Goal: Information Seeking & Learning: Find specific fact

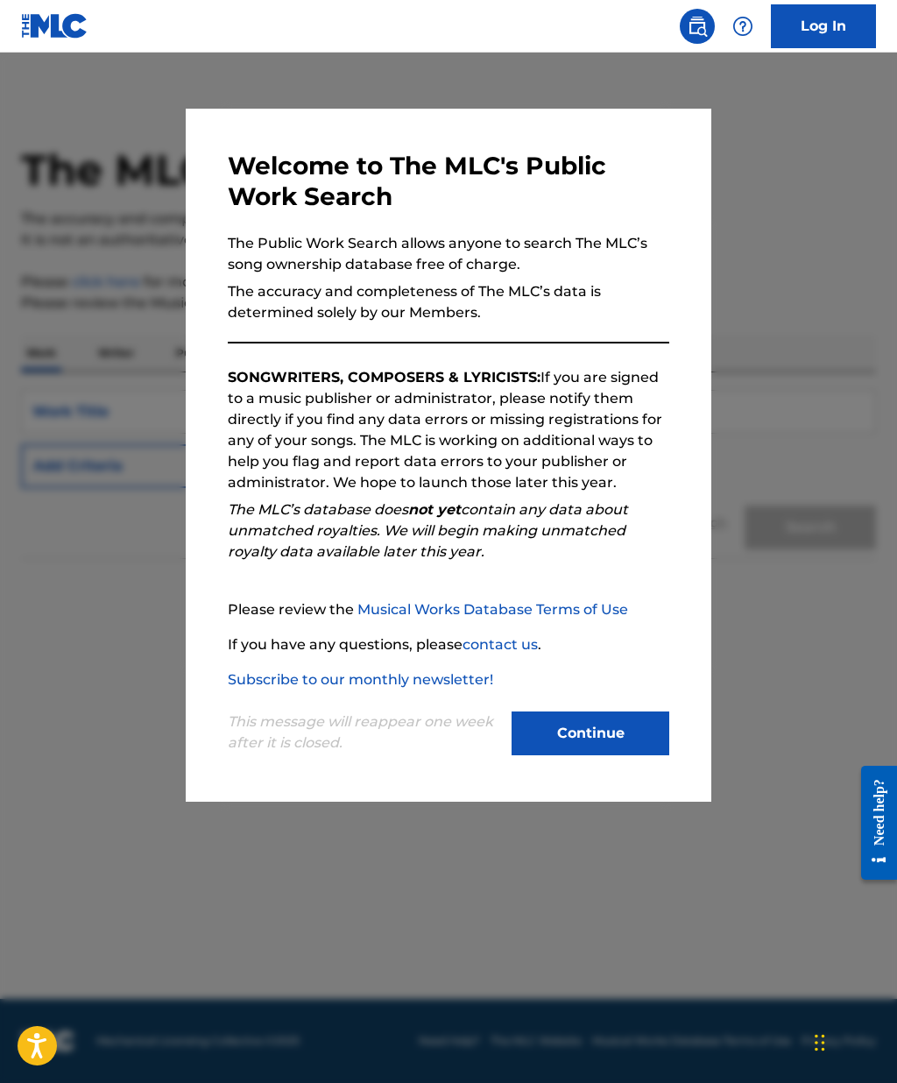
click at [610, 741] on button "Continue" at bounding box center [591, 734] width 158 height 44
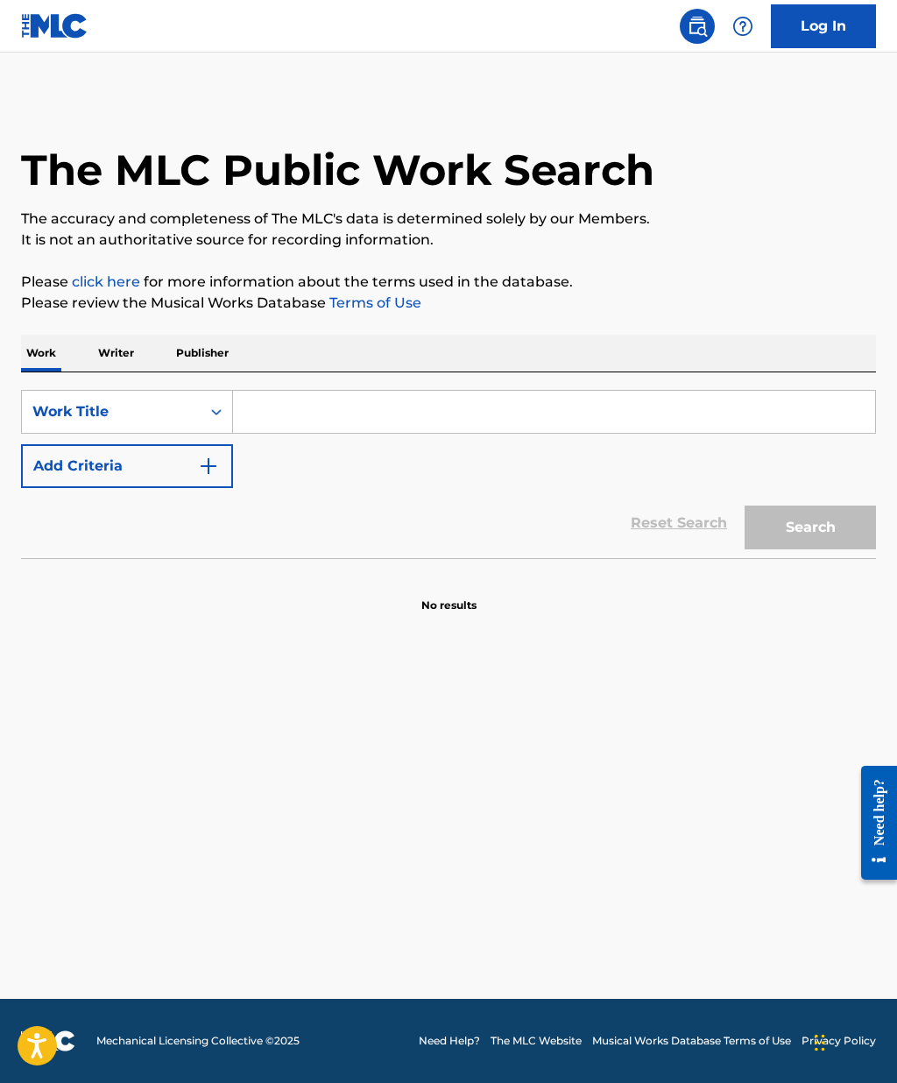
click at [415, 424] on input "Search Form" at bounding box center [554, 412] width 642 height 42
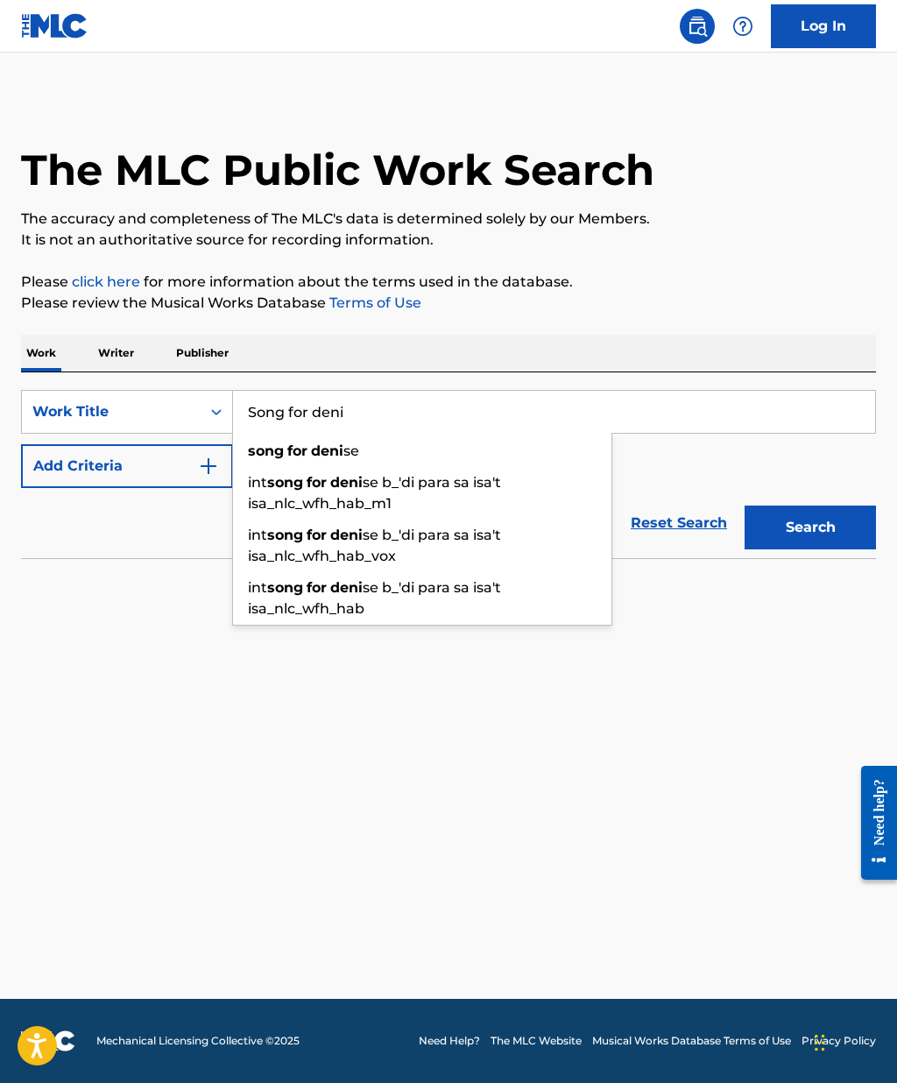
type input "Song for deni"
click at [358, 452] on span "se" at bounding box center [352, 451] width 16 height 17
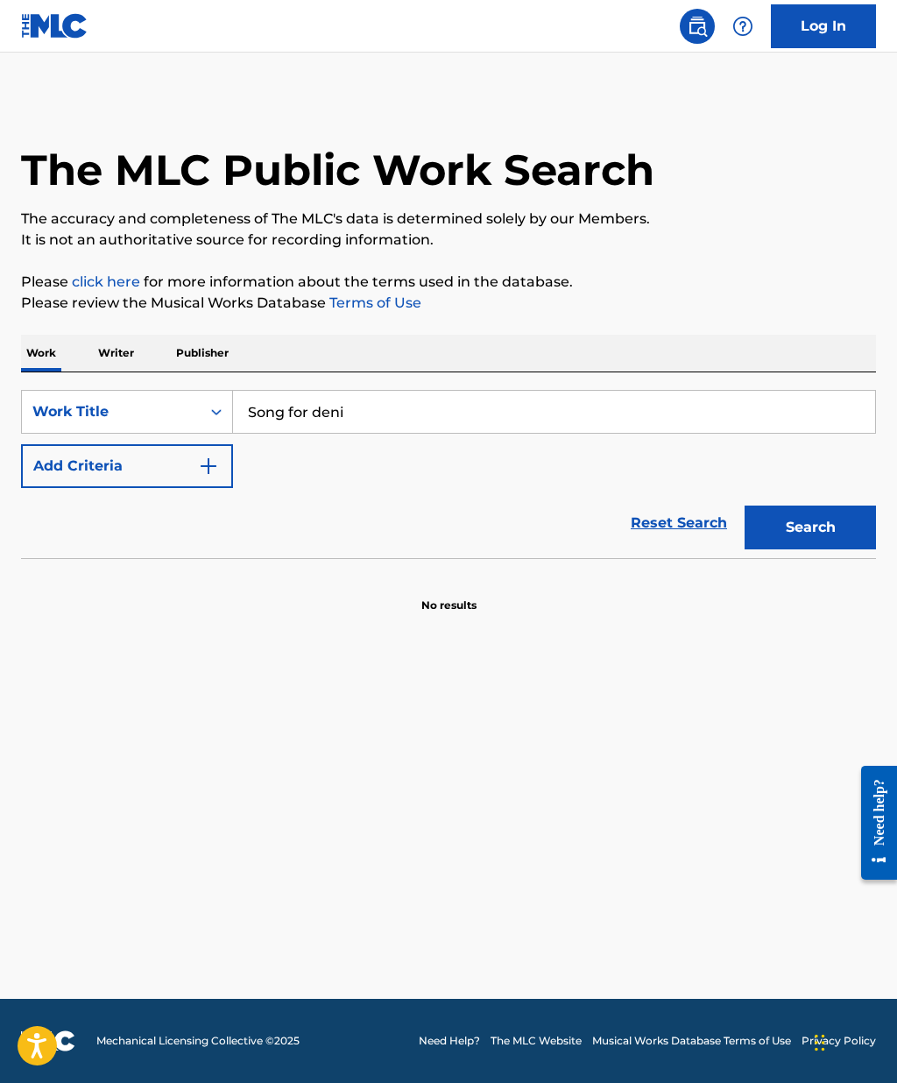
click at [825, 535] on button "Search" at bounding box center [810, 528] width 131 height 44
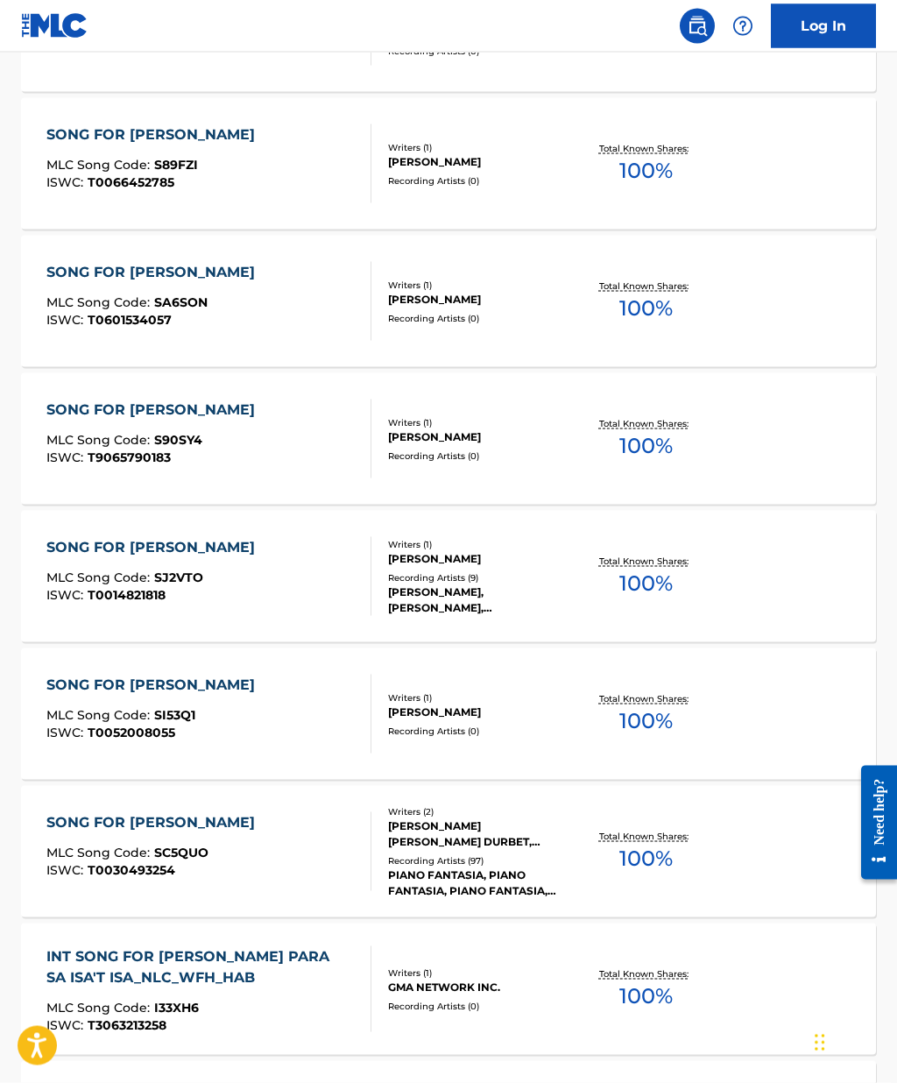
scroll to position [633, 0]
click at [142, 825] on div "SONG FOR [PERSON_NAME]" at bounding box center [154, 821] width 217 height 21
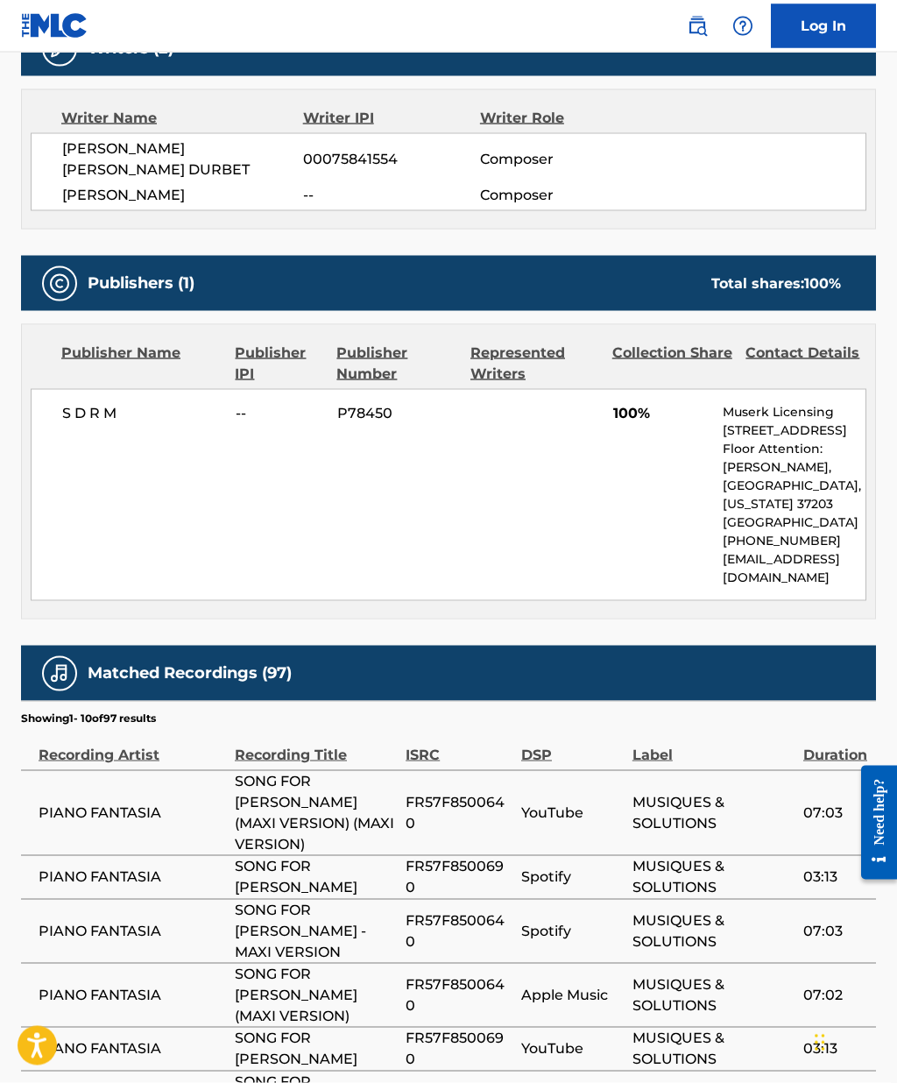
scroll to position [542, 0]
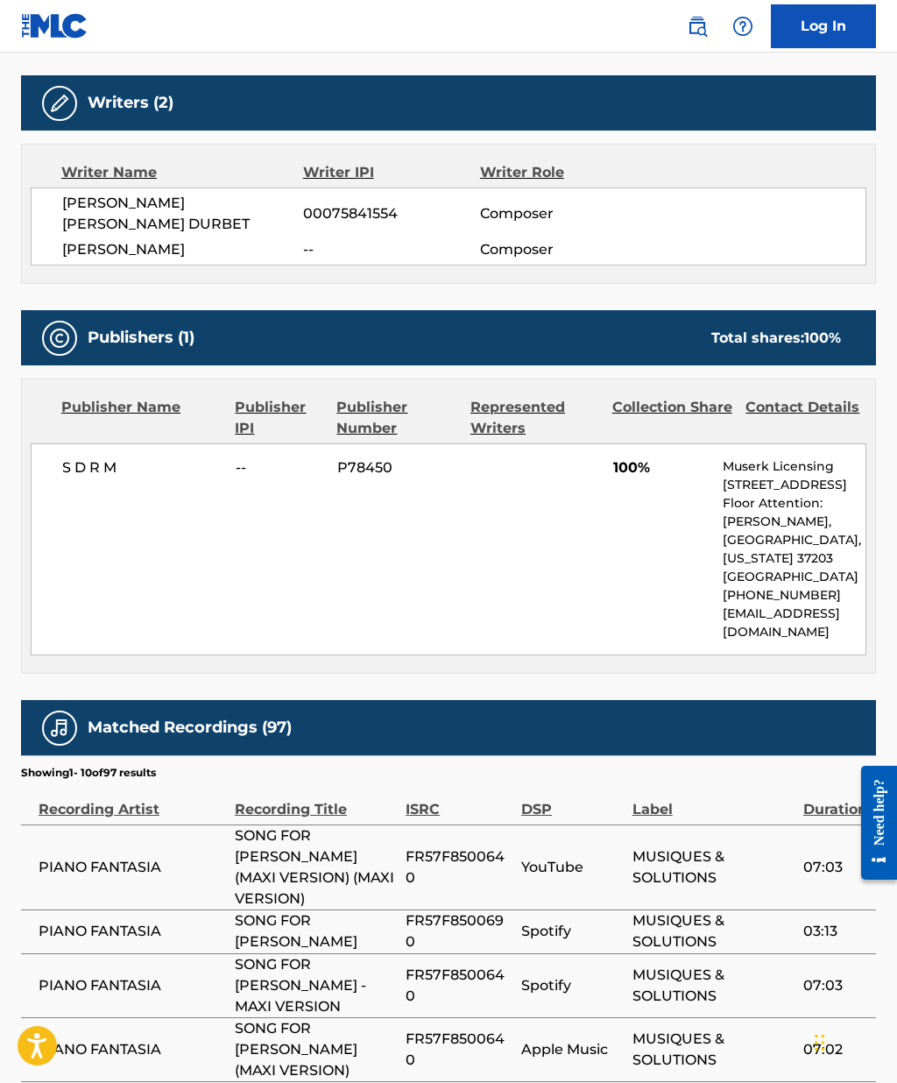
click at [84, 478] on div "S D R M -- P78450 100% Muserk Licensing [STREET_ADDRESS][PERSON_NAME][US_STATE]…" at bounding box center [449, 549] width 836 height 212
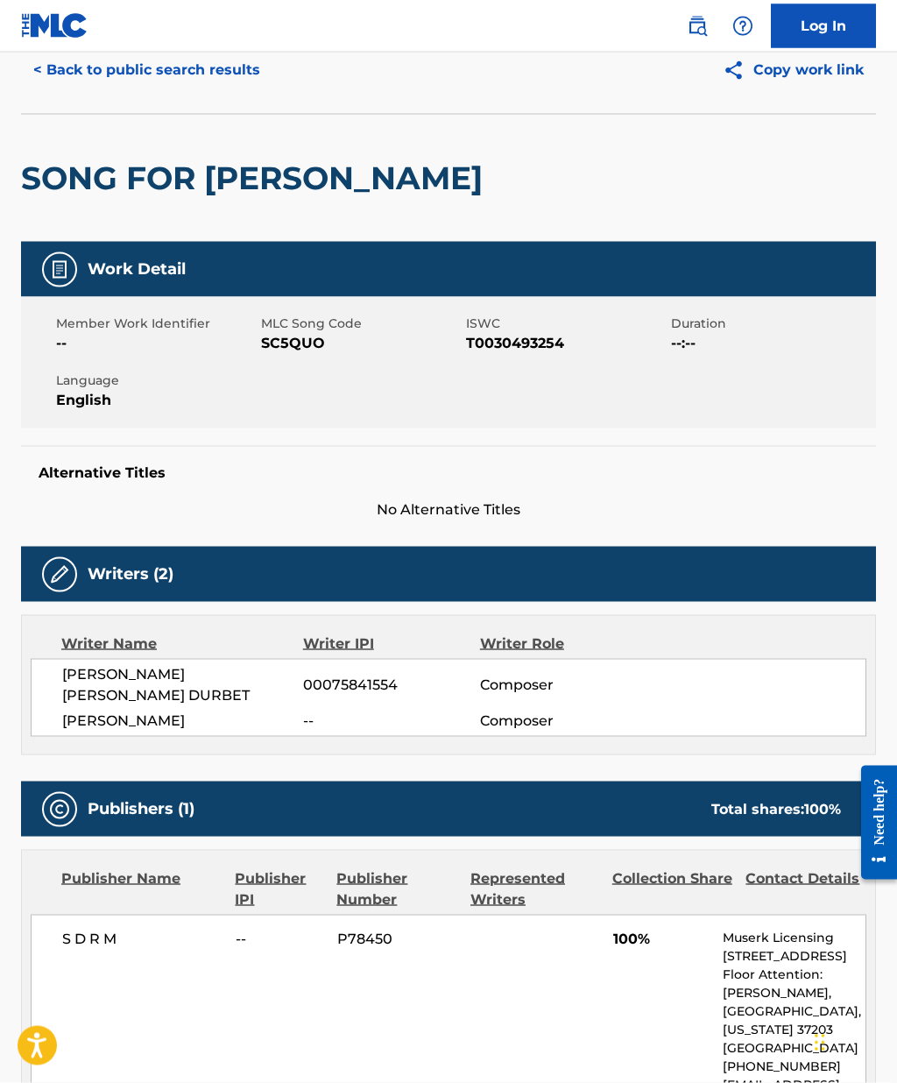
scroll to position [0, 0]
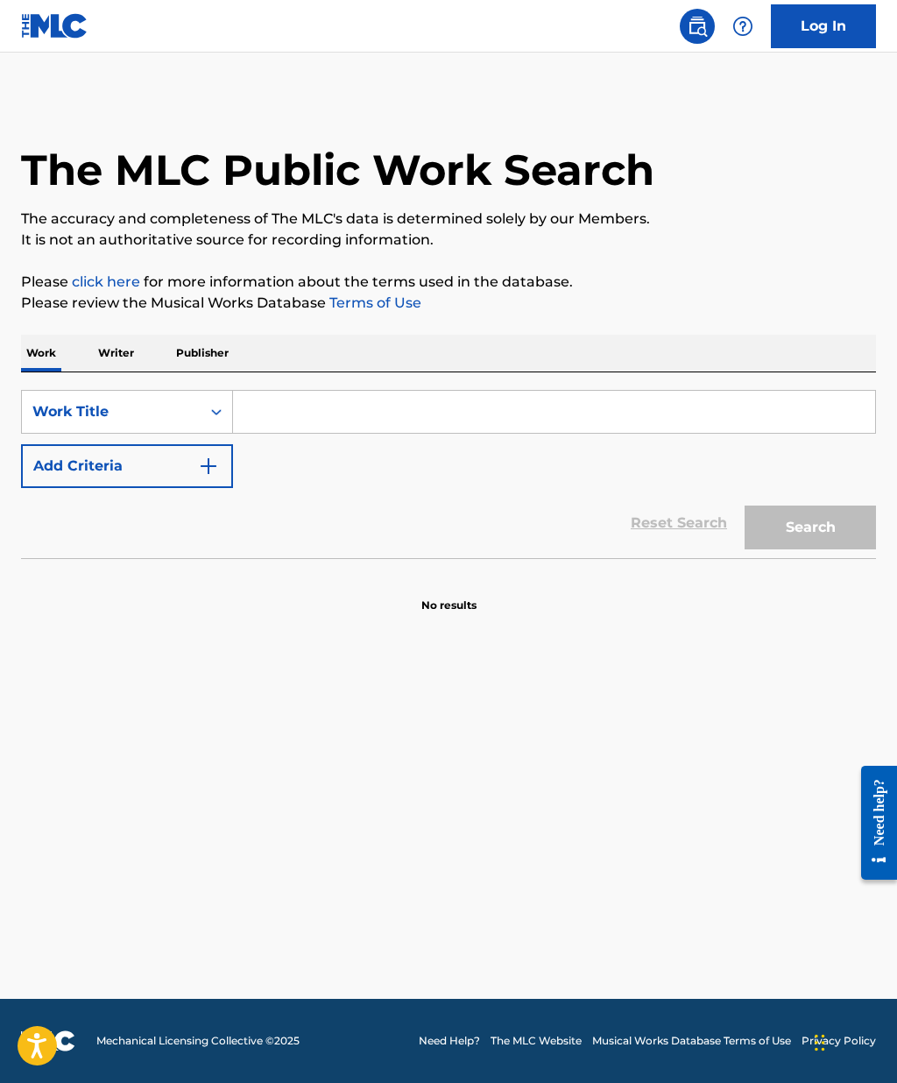
click at [327, 405] on input "Search Form" at bounding box center [554, 412] width 642 height 42
type input "Dim nostalgic edit"
click at [811, 528] on button "Search" at bounding box center [810, 528] width 131 height 44
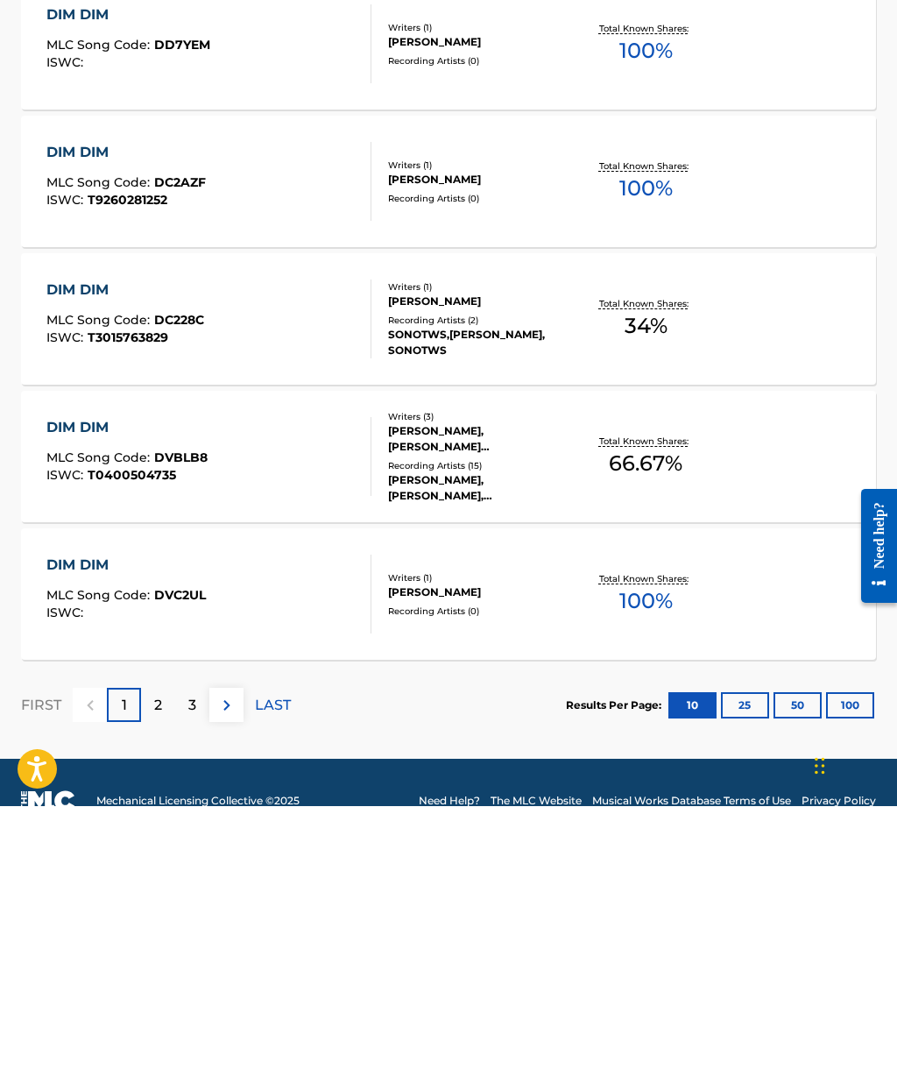
scroll to position [1062, 0]
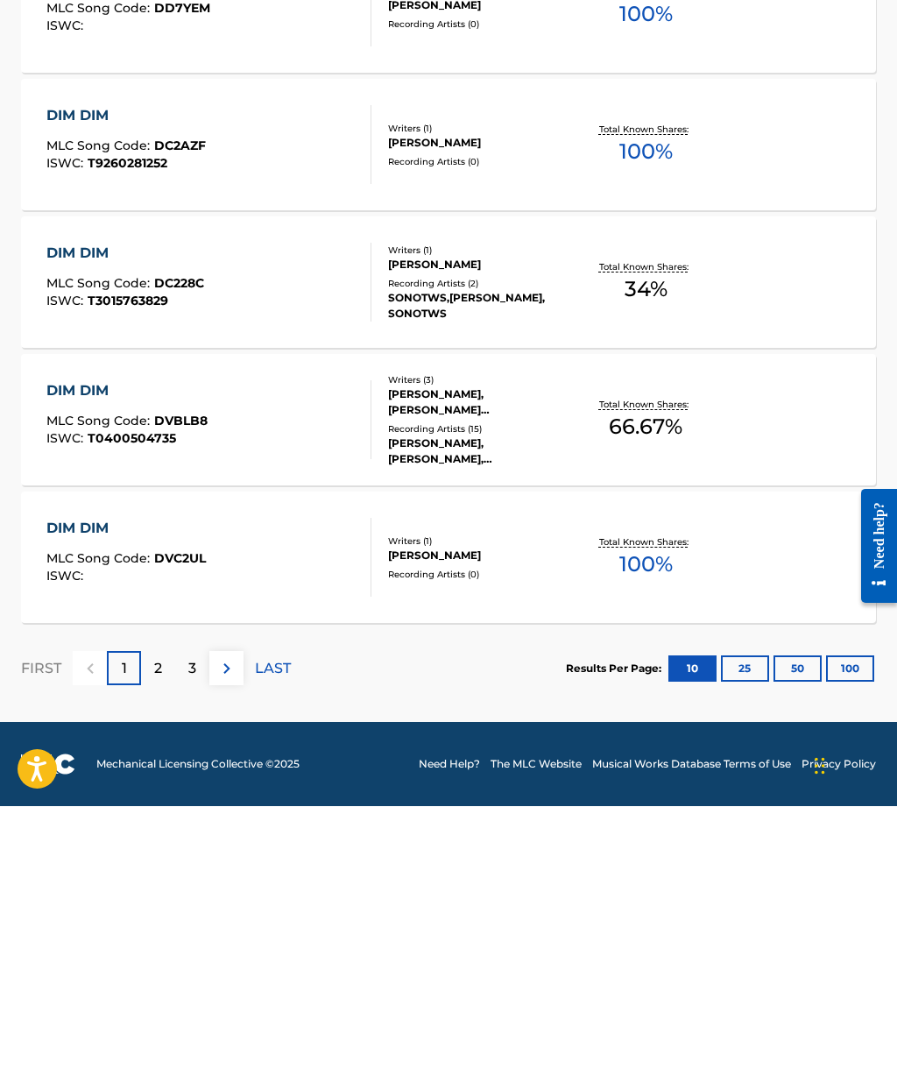
click at [163, 928] on div "2" at bounding box center [158, 945] width 34 height 34
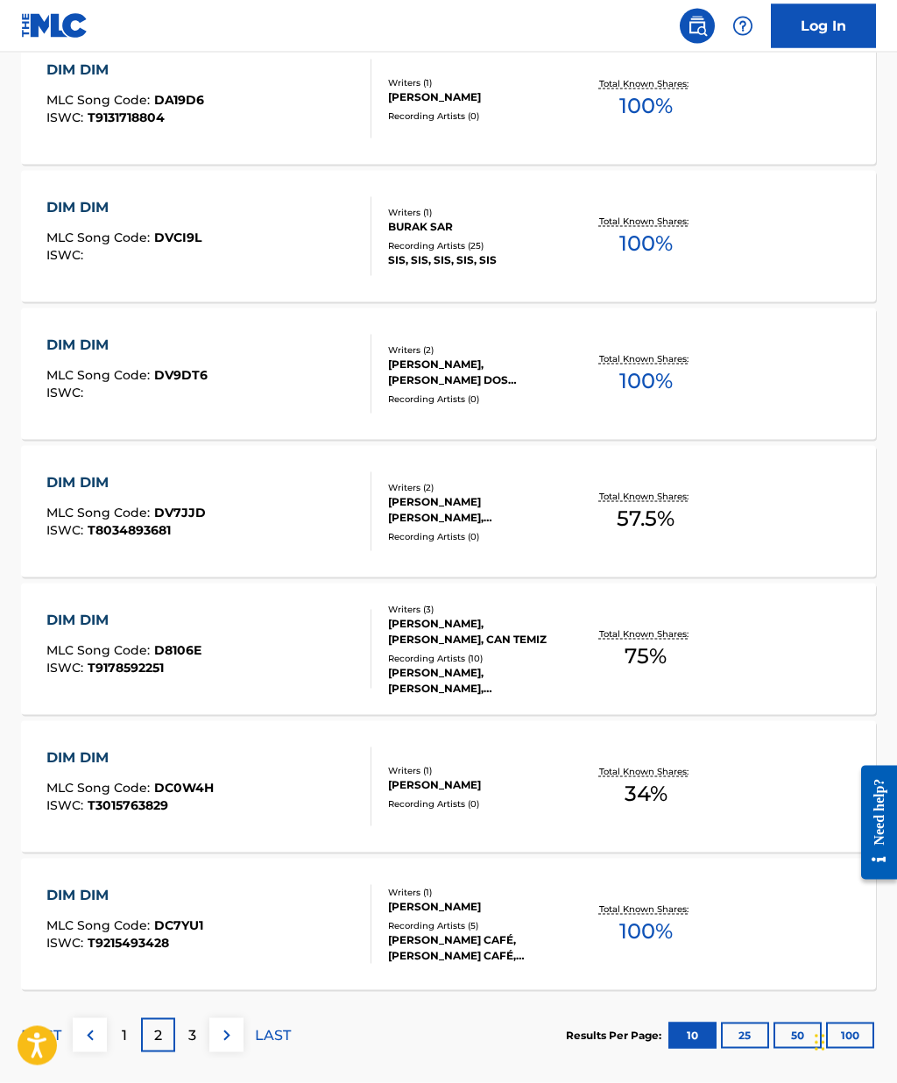
scroll to position [986, 0]
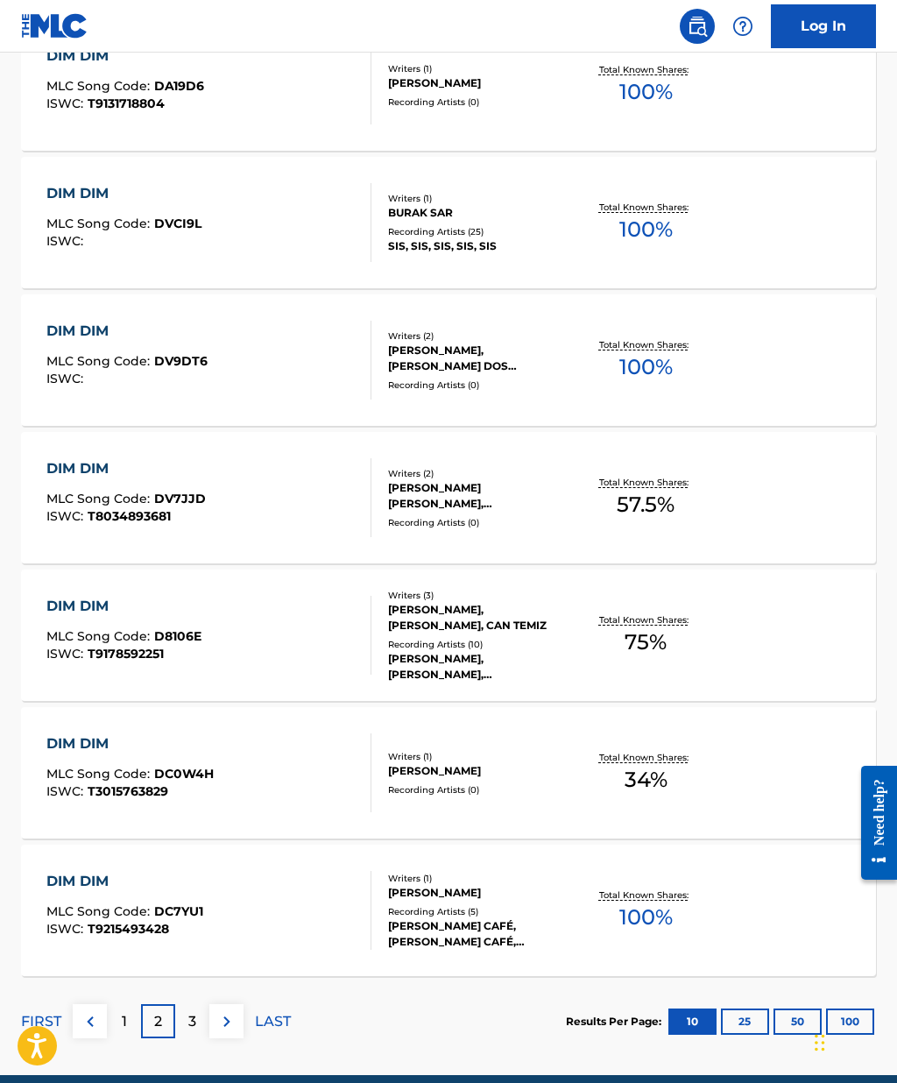
click at [233, 1030] on img at bounding box center [226, 1021] width 21 height 21
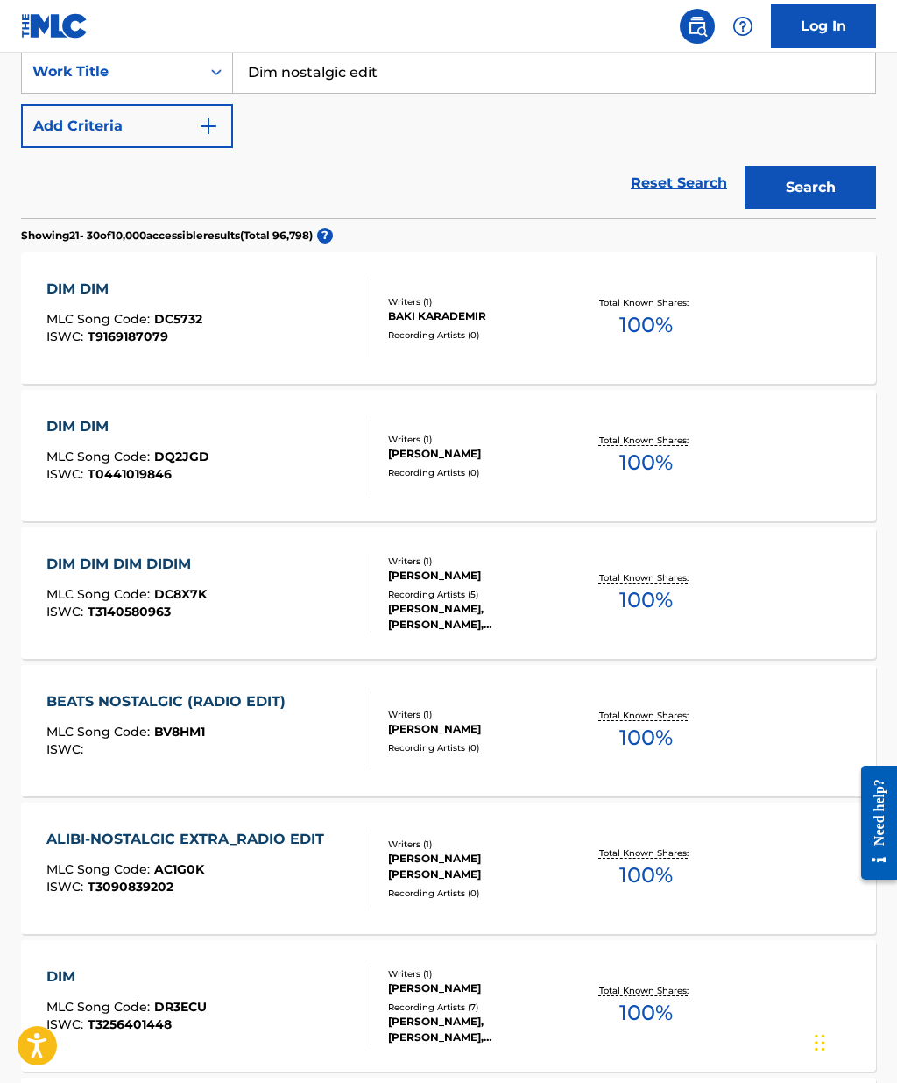
scroll to position [0, 0]
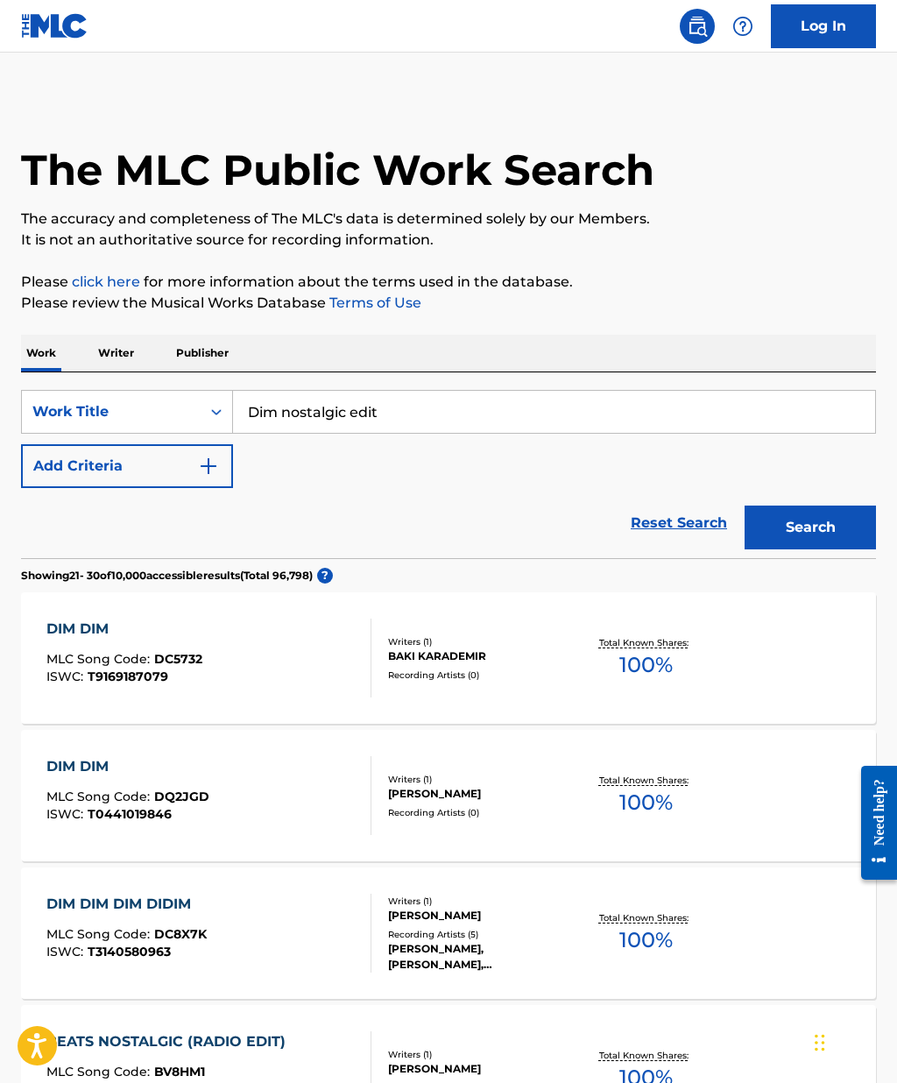
click at [214, 464] on img "Search Form" at bounding box center [208, 466] width 21 height 21
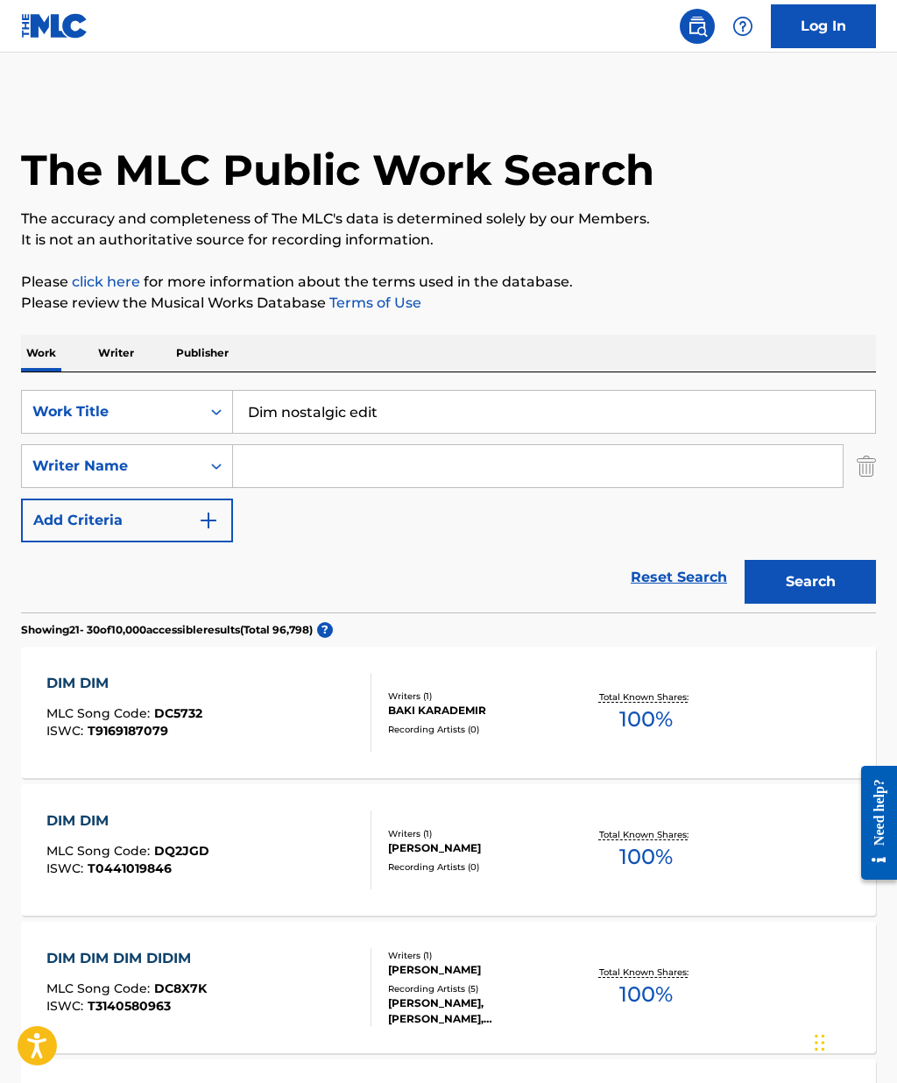
click at [340, 457] on input "Search Form" at bounding box center [538, 466] width 610 height 42
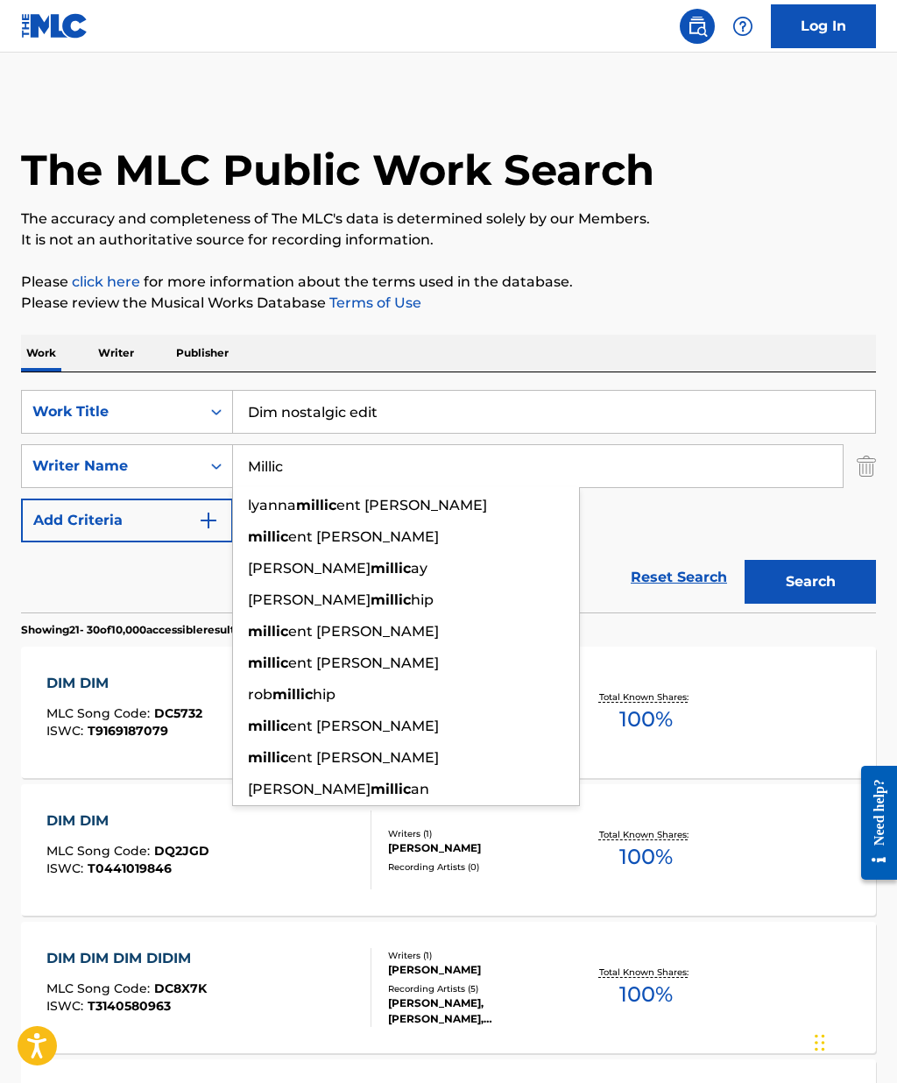
type input "Millic"
click at [811, 582] on button "Search" at bounding box center [810, 582] width 131 height 44
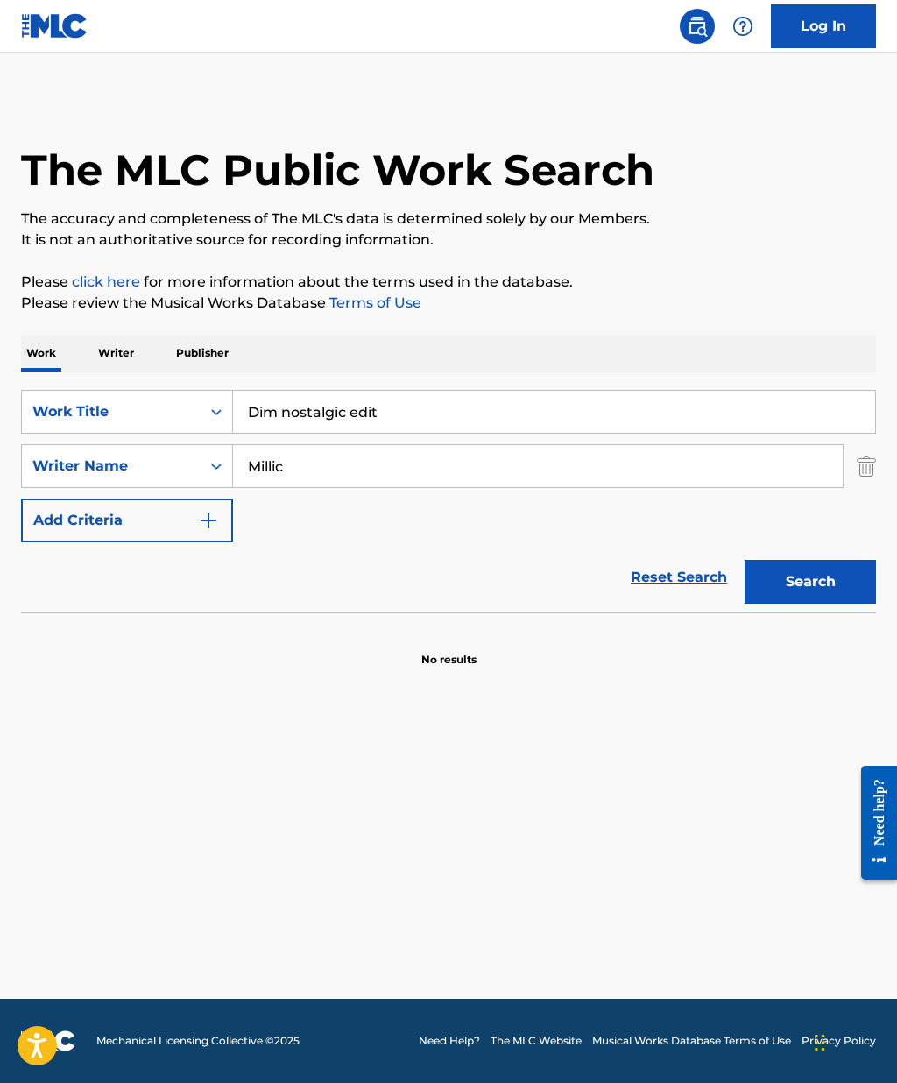
click at [440, 401] on input "Dim nostalgic edit" at bounding box center [554, 412] width 642 height 42
click at [429, 419] on input "Dim nostalgic edit" at bounding box center [554, 412] width 642 height 42
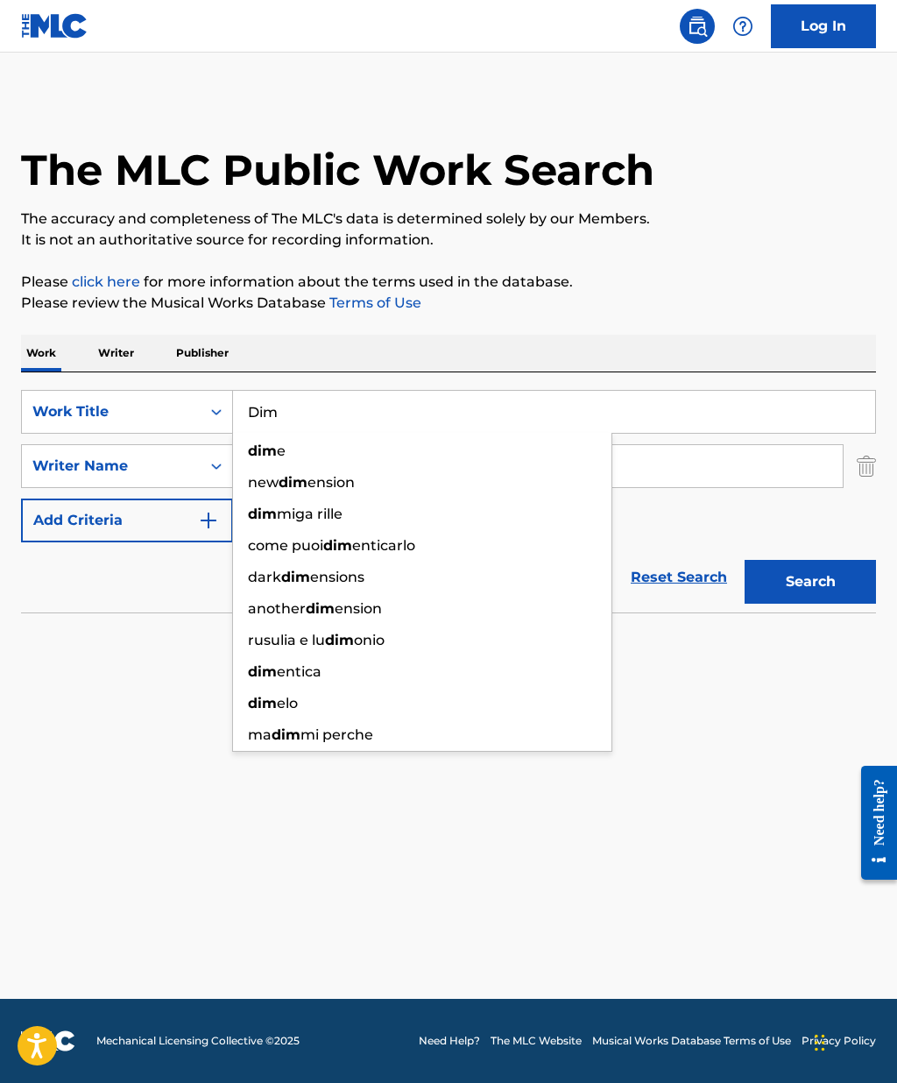
click at [840, 587] on button "Search" at bounding box center [810, 582] width 131 height 44
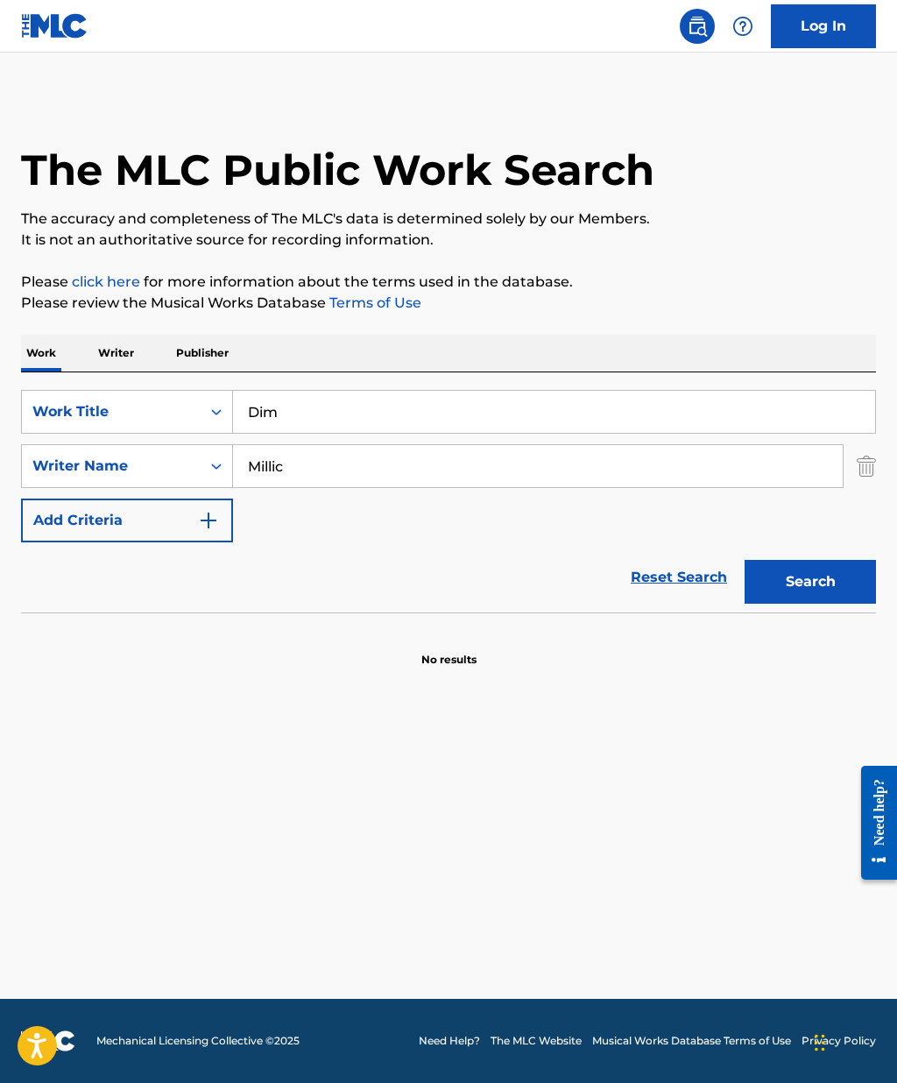
scroll to position [76, 0]
click at [217, 510] on img "Search Form" at bounding box center [208, 520] width 21 height 21
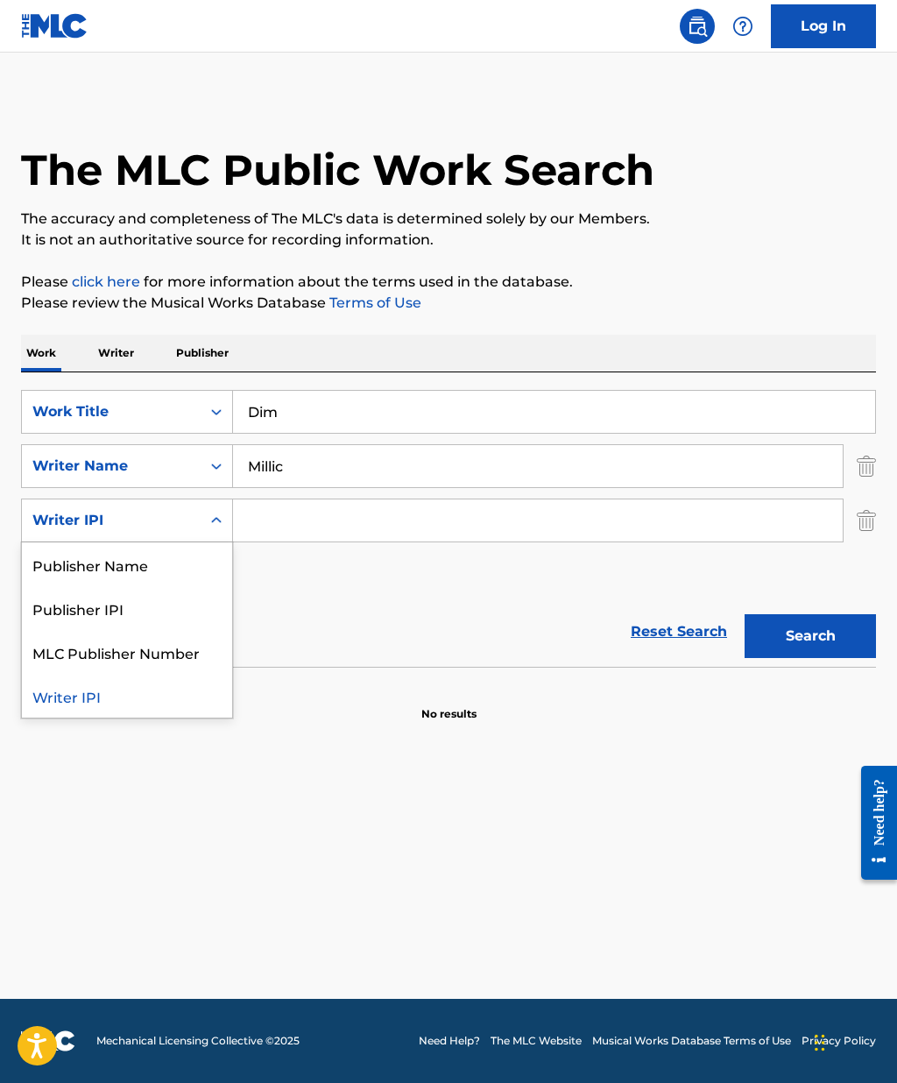
scroll to position [0, 0]
click at [358, 413] on input "Dim" at bounding box center [554, 412] width 642 height 42
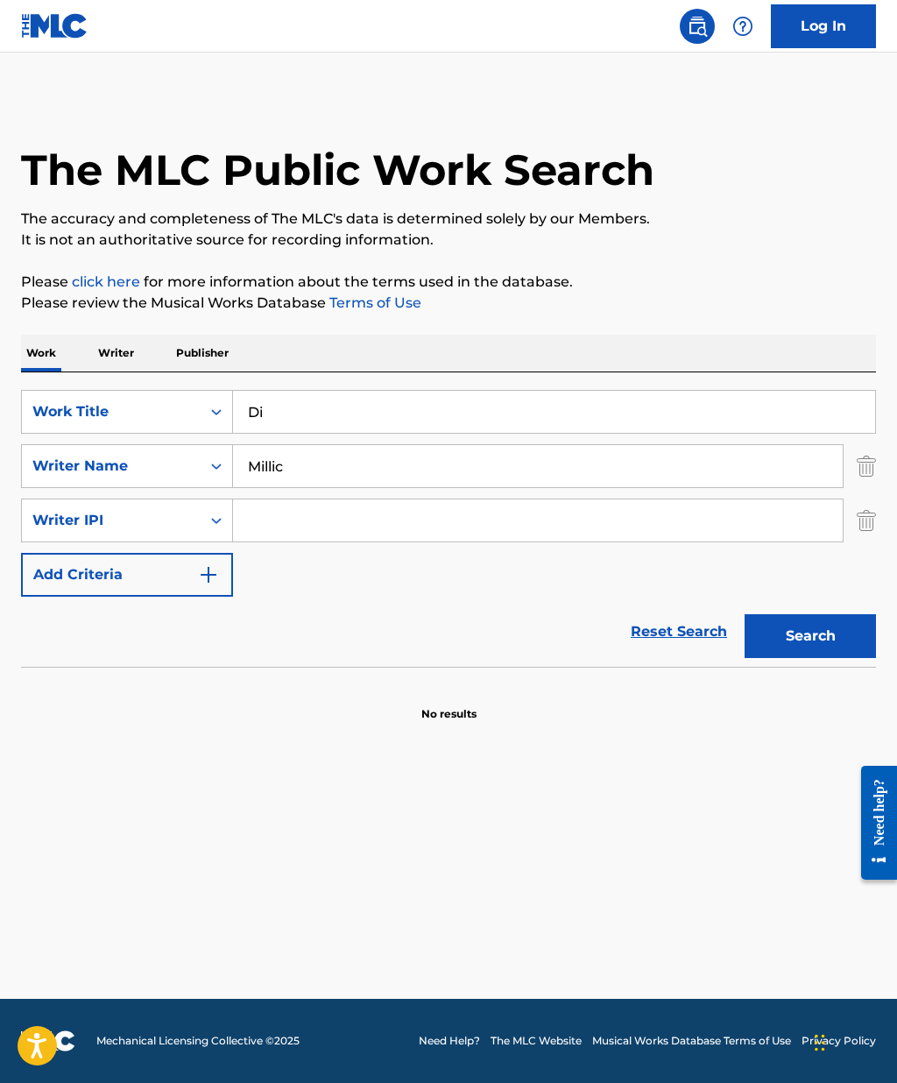
type input "D"
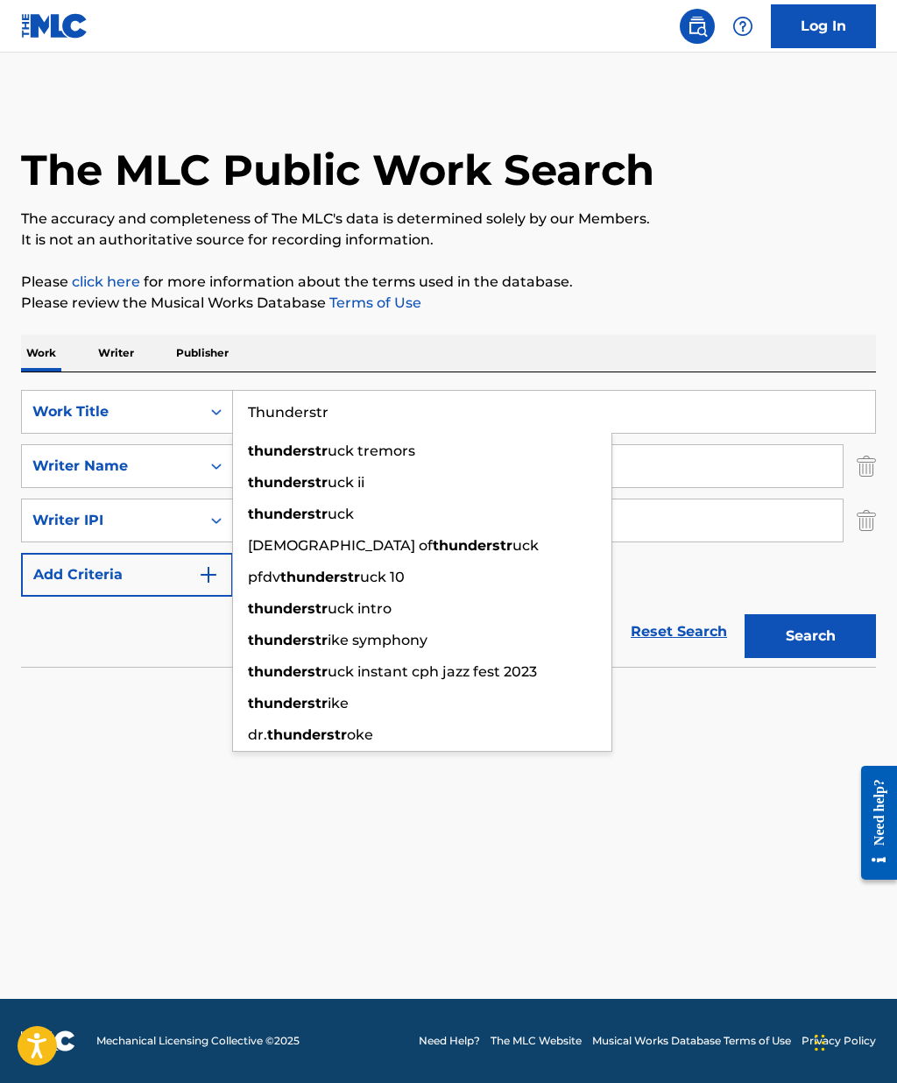
click at [370, 517] on div "thunderstr uck" at bounding box center [422, 515] width 379 height 32
type input "thunderstruck"
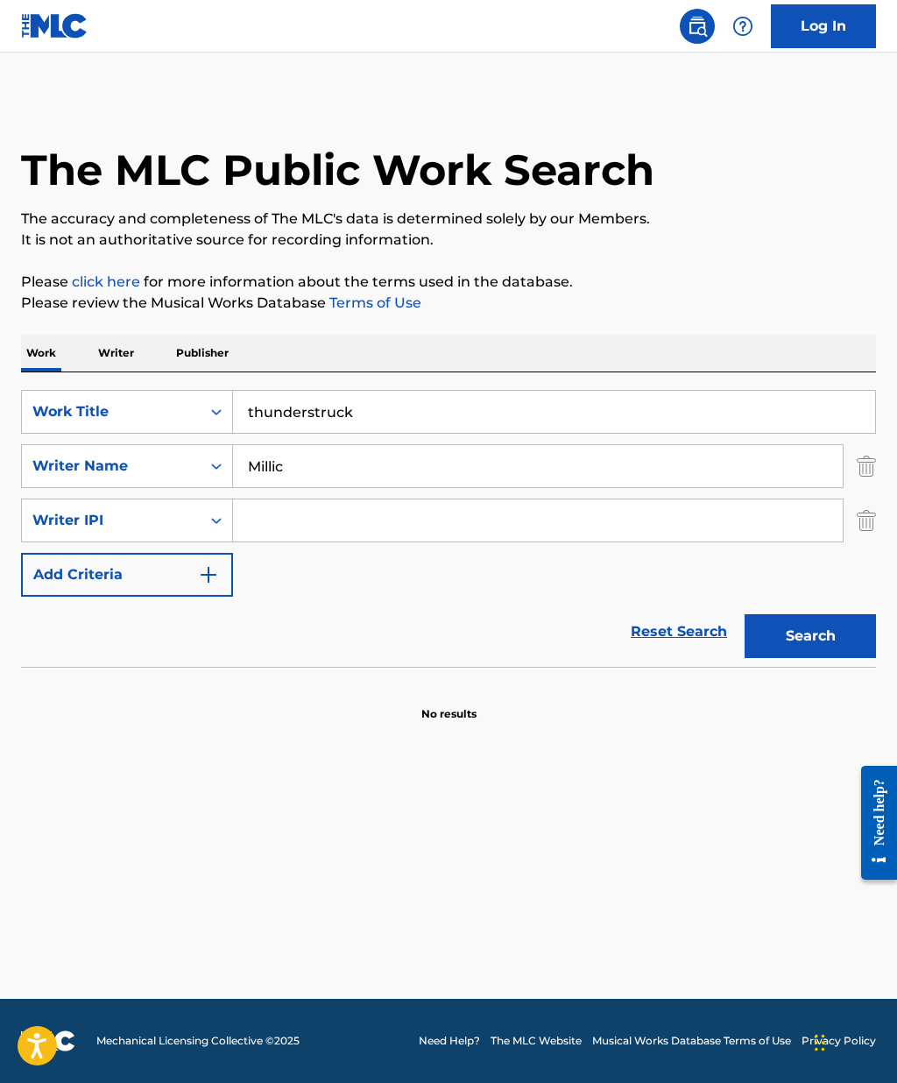
click at [372, 458] on input "Millic" at bounding box center [538, 466] width 610 height 42
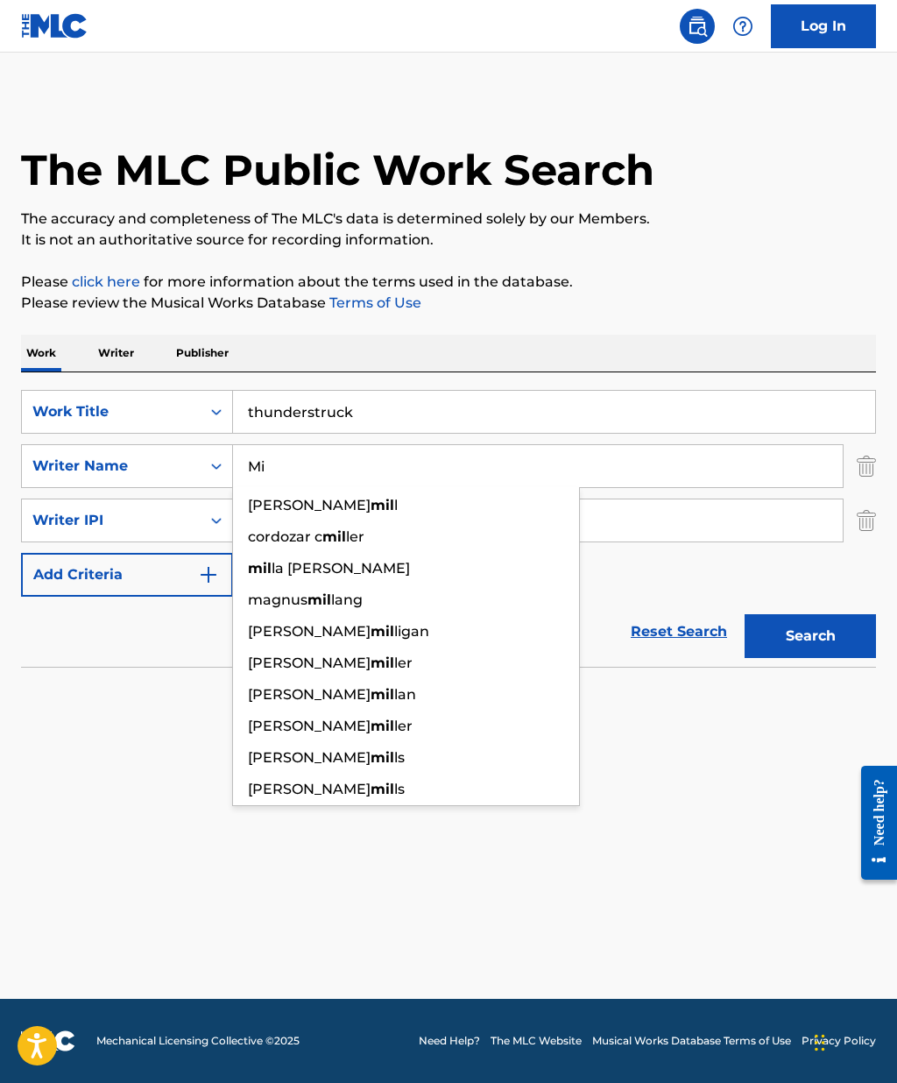
type input "M"
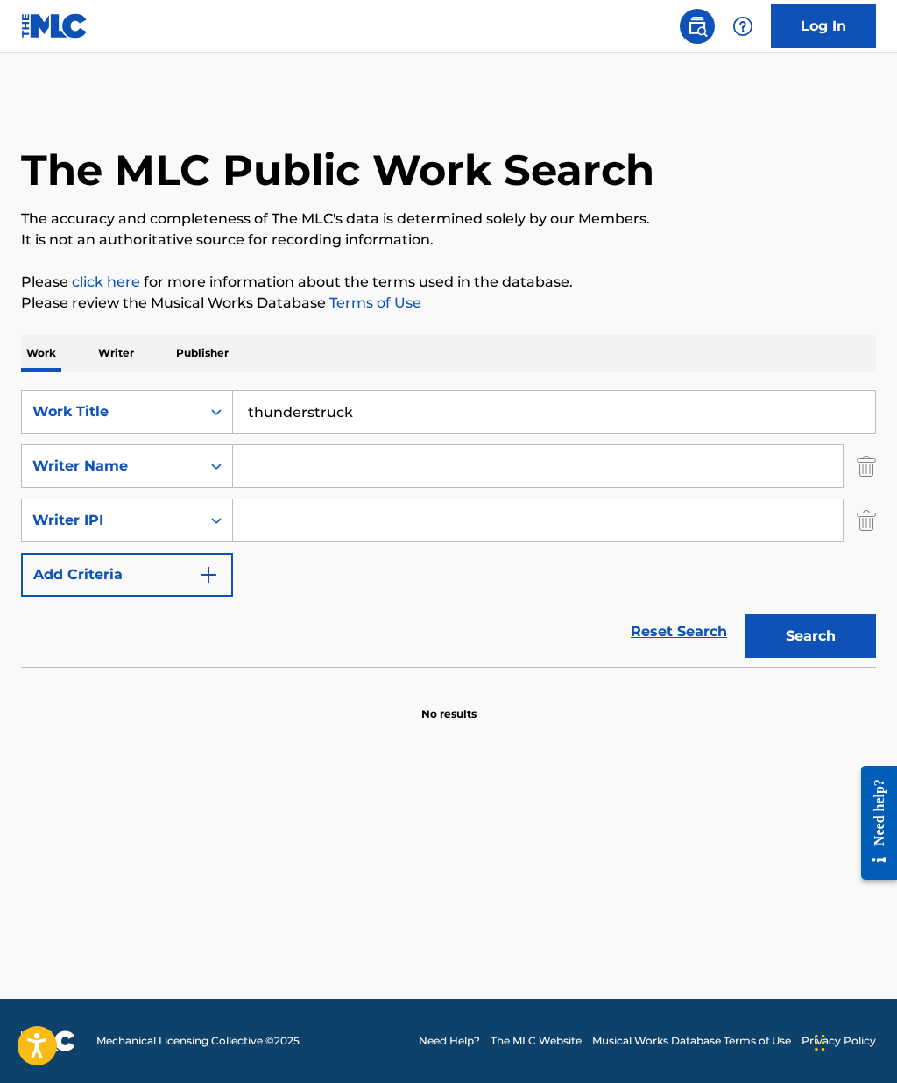
click at [830, 654] on button "Search" at bounding box center [810, 636] width 131 height 44
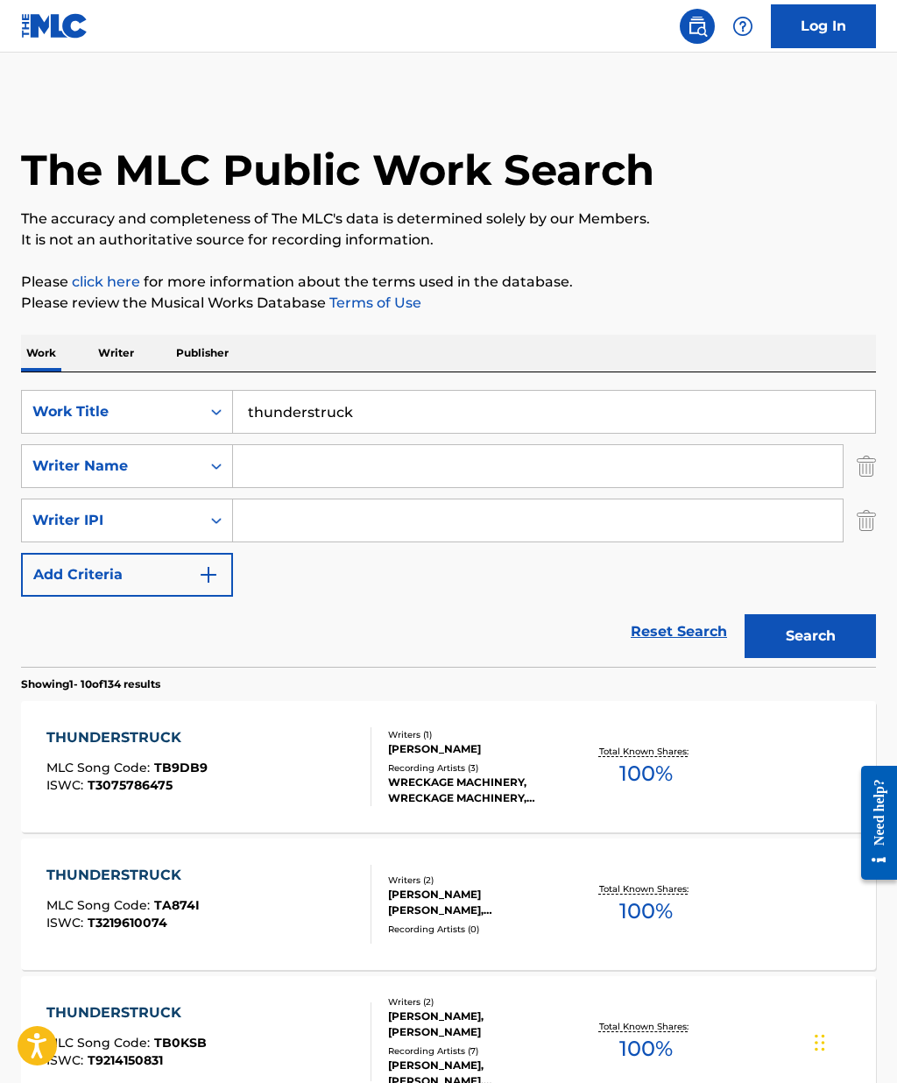
click at [211, 575] on img "Search Form" at bounding box center [208, 574] width 21 height 21
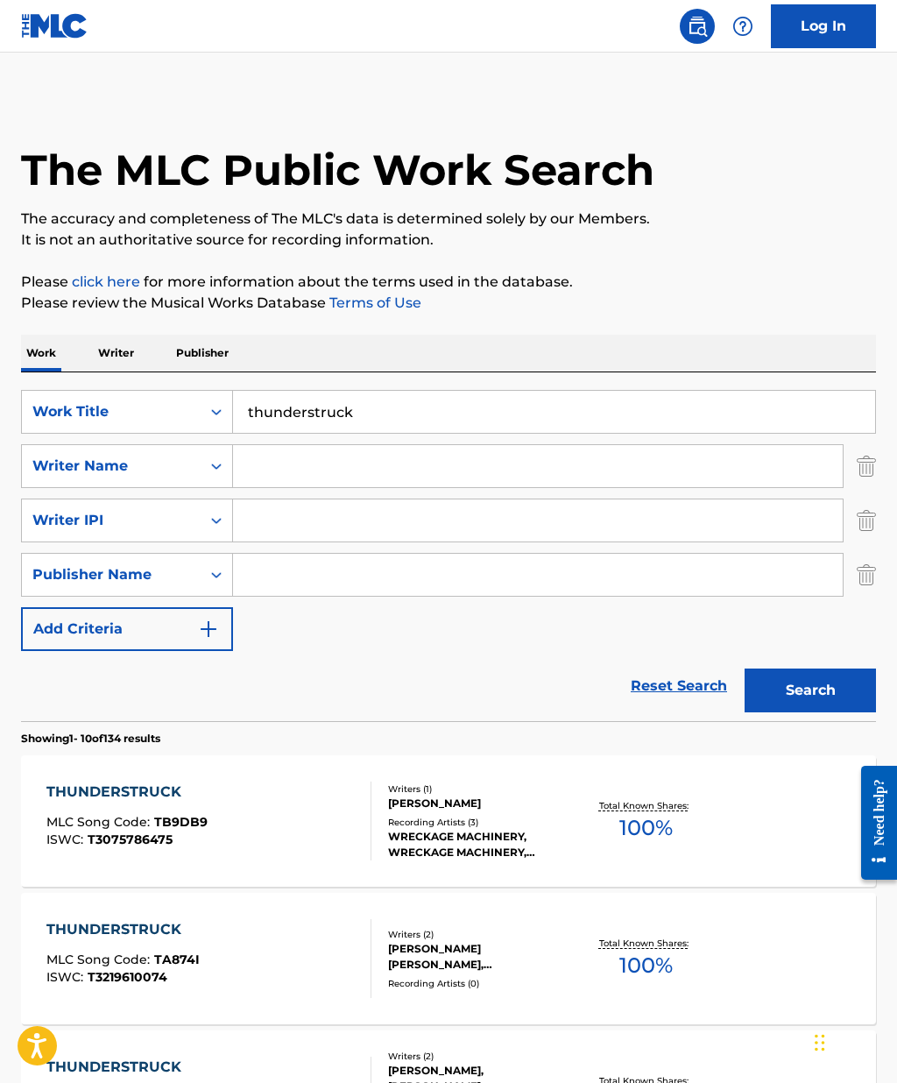
click at [213, 628] on img "Search Form" at bounding box center [208, 629] width 21 height 21
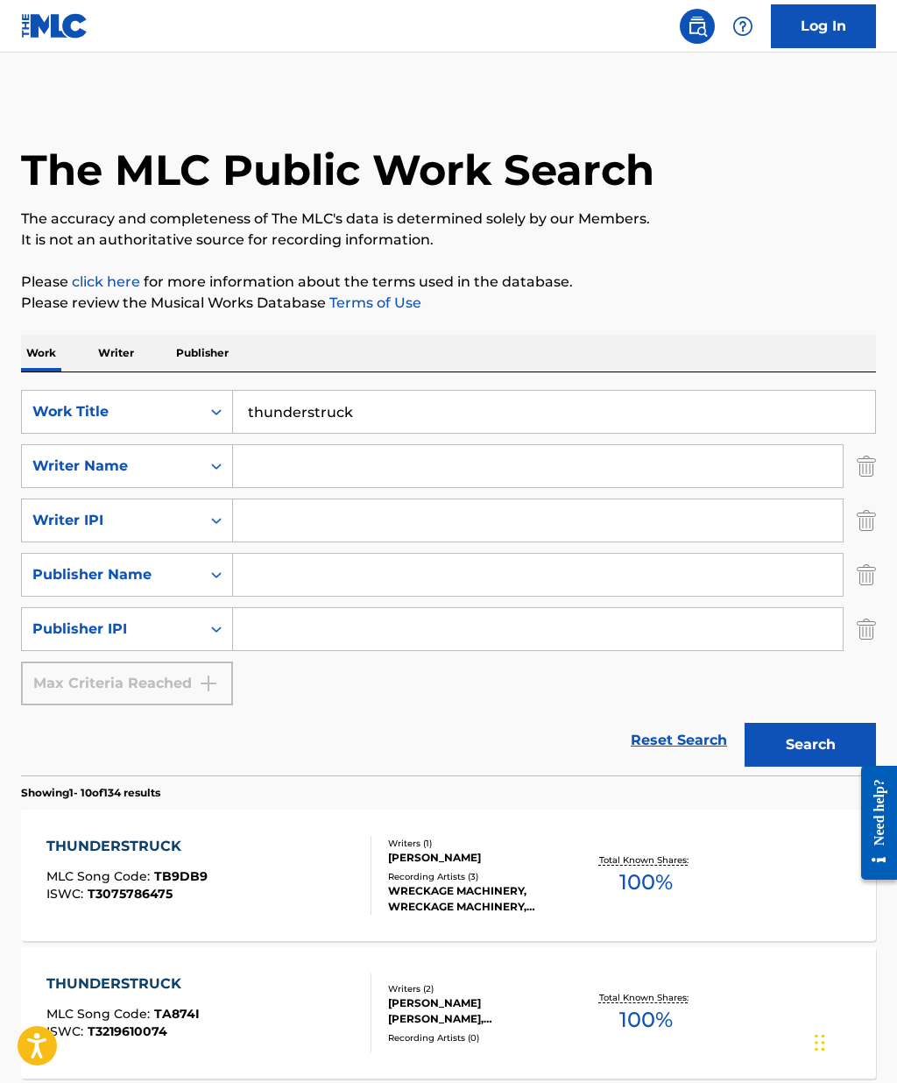
click at [203, 687] on div "Max Criteria Reached" at bounding box center [127, 684] width 212 height 44
click at [209, 681] on div "Max Criteria Reached" at bounding box center [127, 684] width 212 height 44
click at [874, 469] on img "Search Form" at bounding box center [866, 466] width 19 height 44
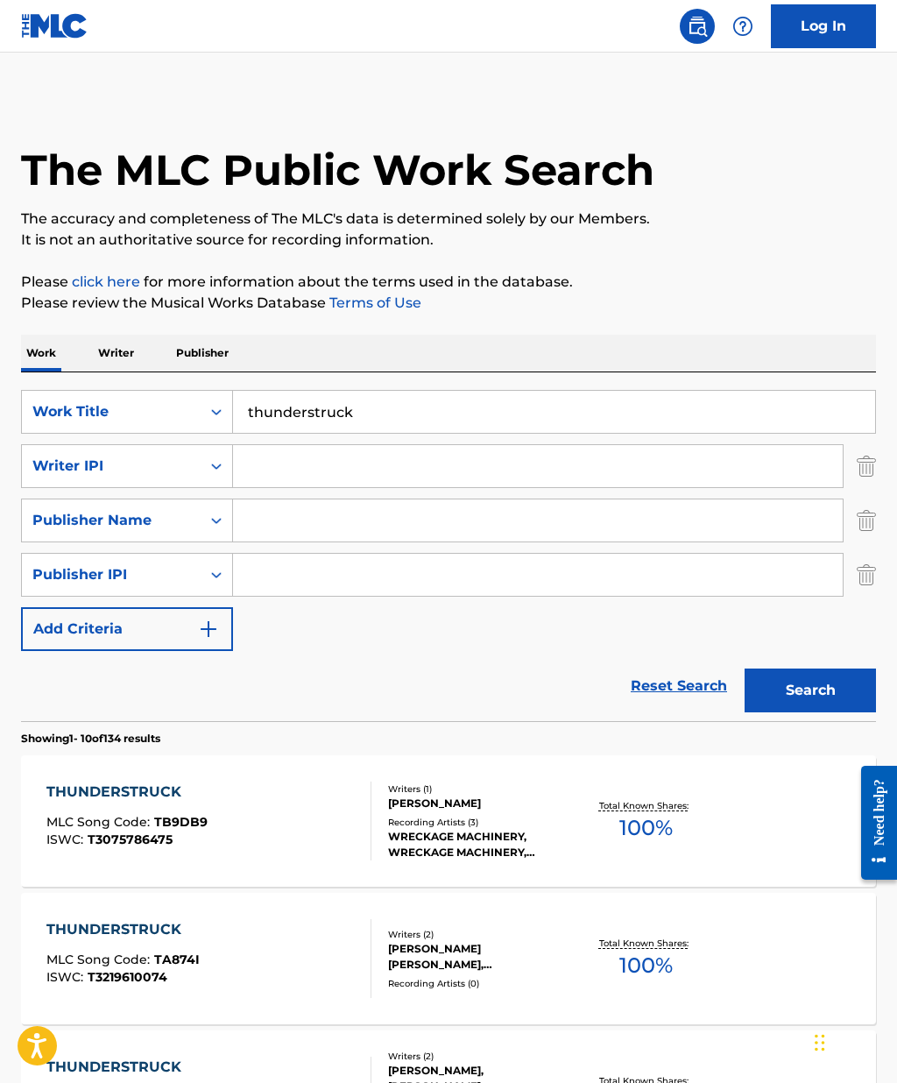
click at [873, 468] on img "Search Form" at bounding box center [866, 466] width 19 height 44
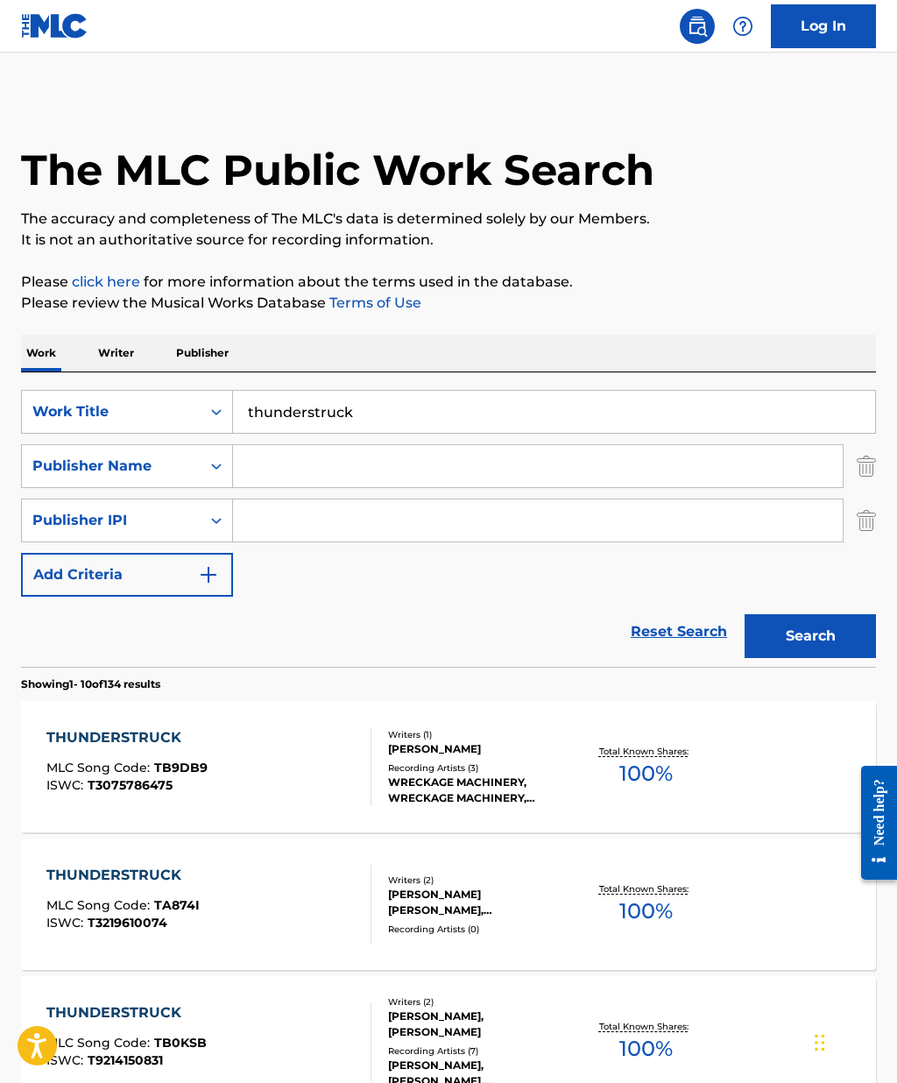
click at [875, 507] on img "Search Form" at bounding box center [866, 521] width 19 height 44
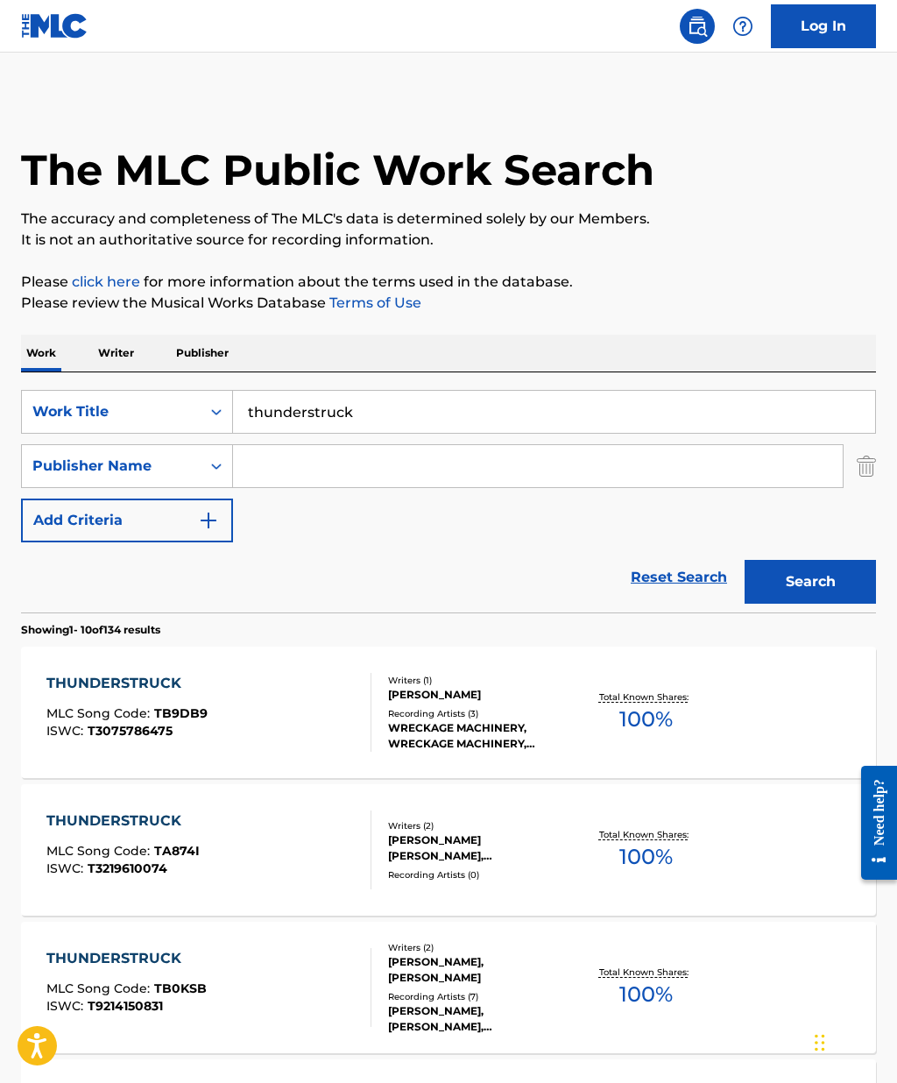
click at [871, 478] on img "Search Form" at bounding box center [866, 466] width 19 height 44
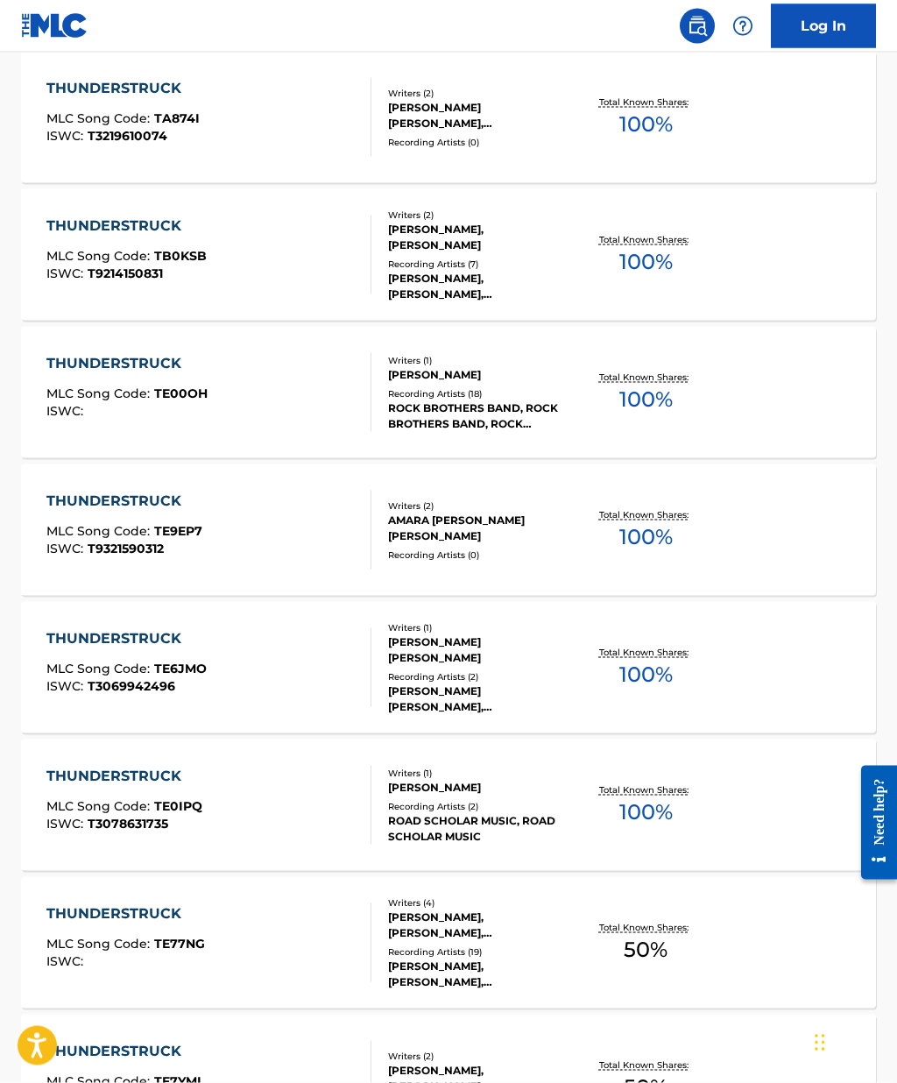
scroll to position [986, 0]
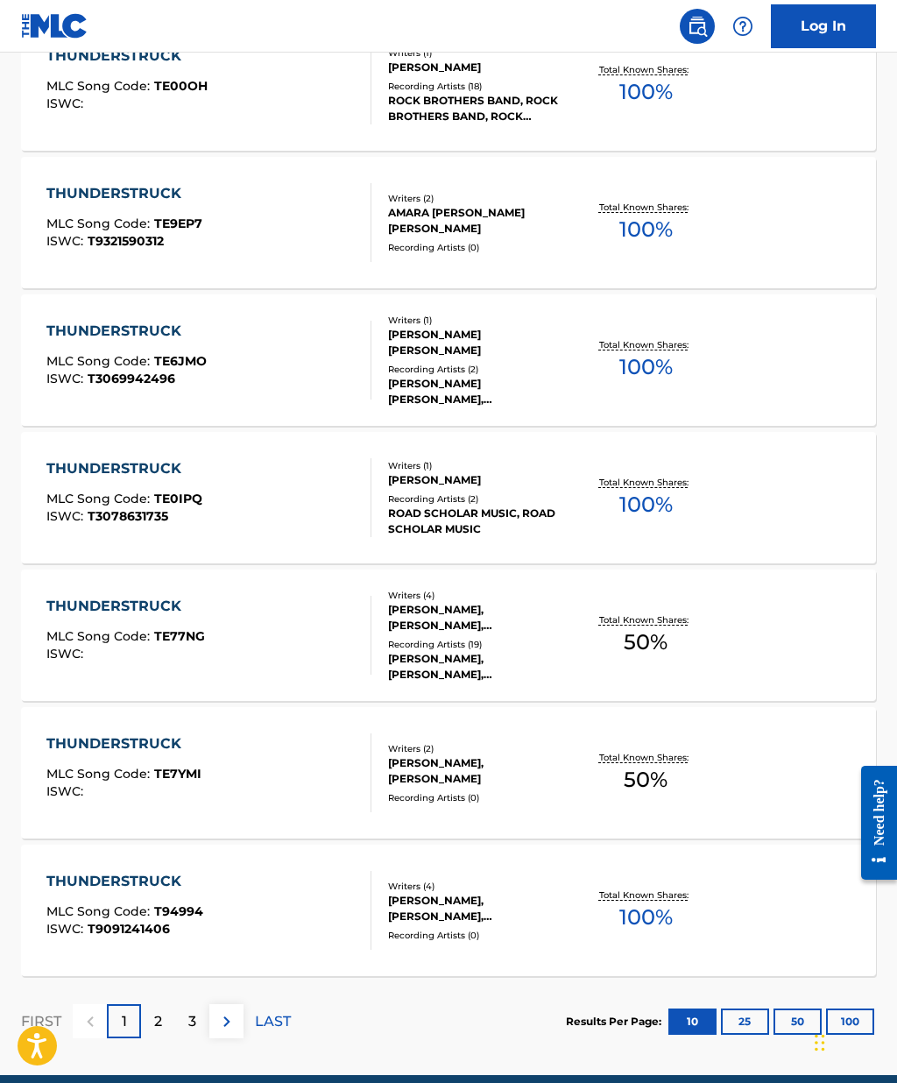
click at [166, 1032] on div "2" at bounding box center [158, 1021] width 34 height 34
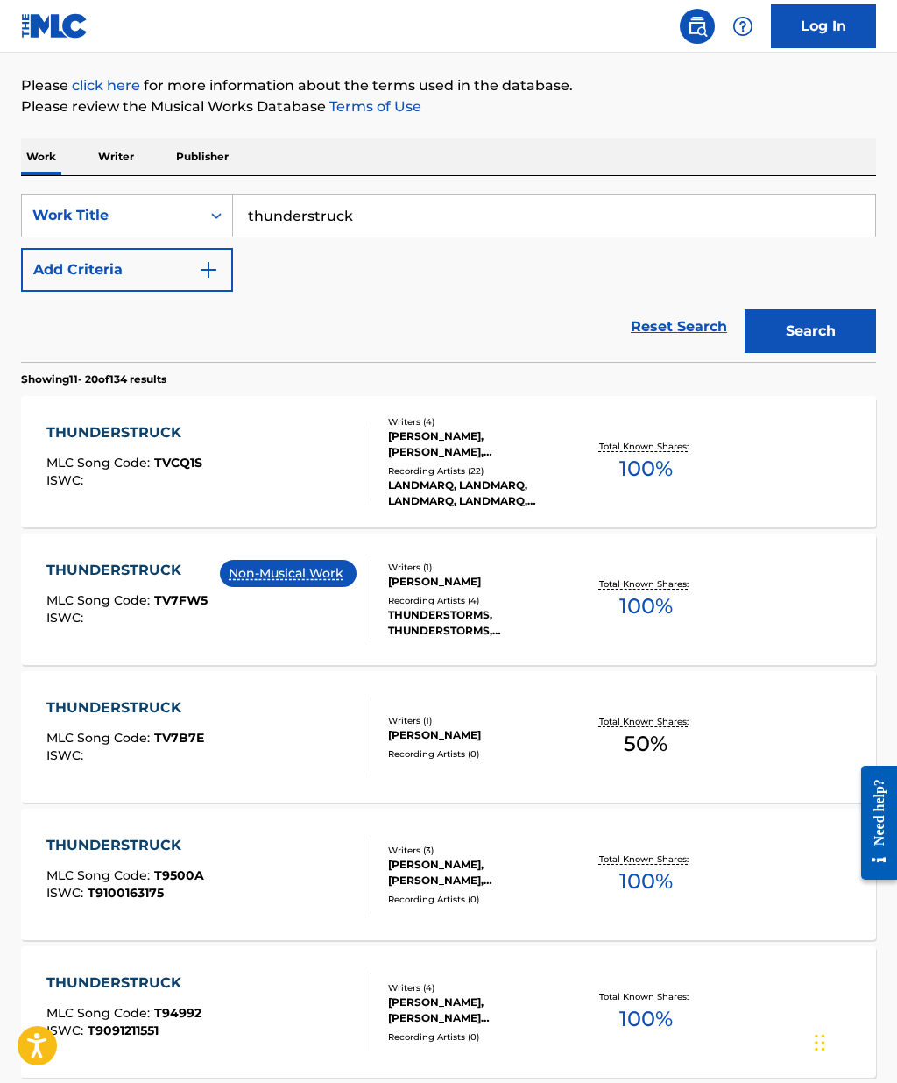
scroll to position [0, 0]
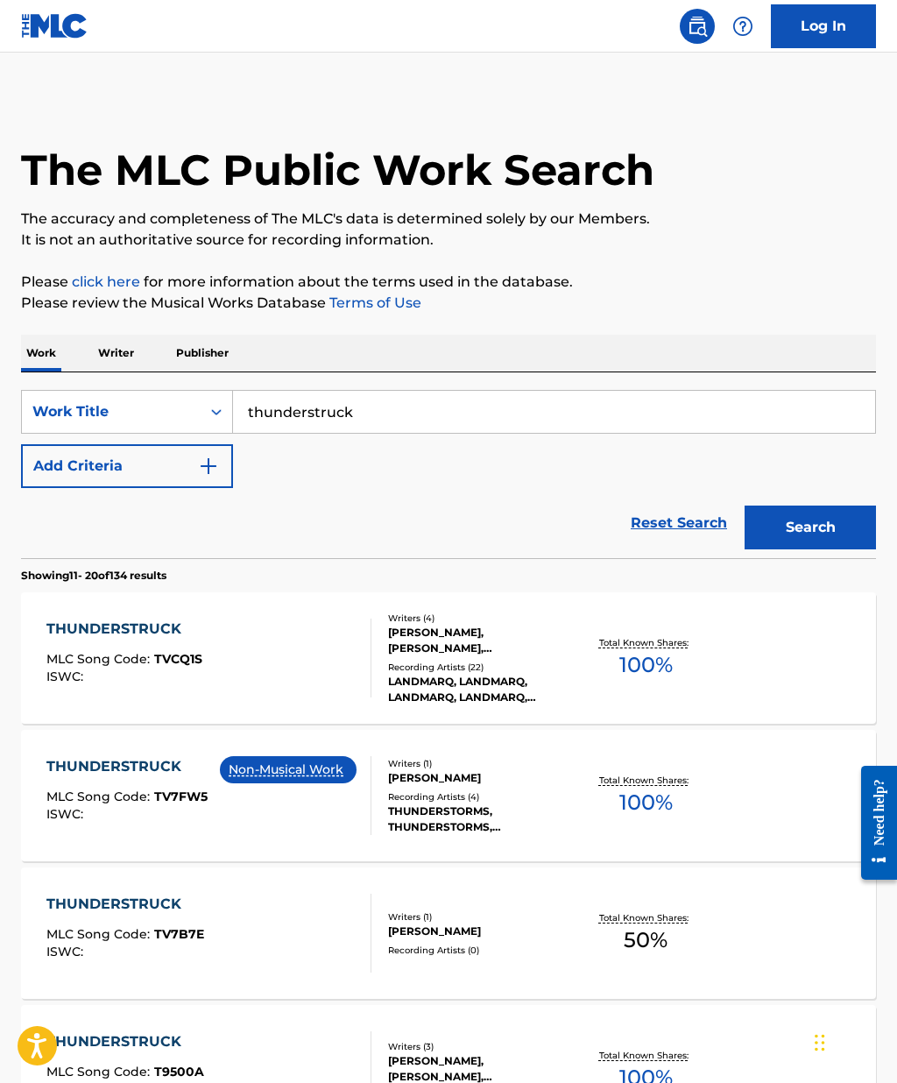
click at [198, 469] on img "Search Form" at bounding box center [208, 466] width 21 height 21
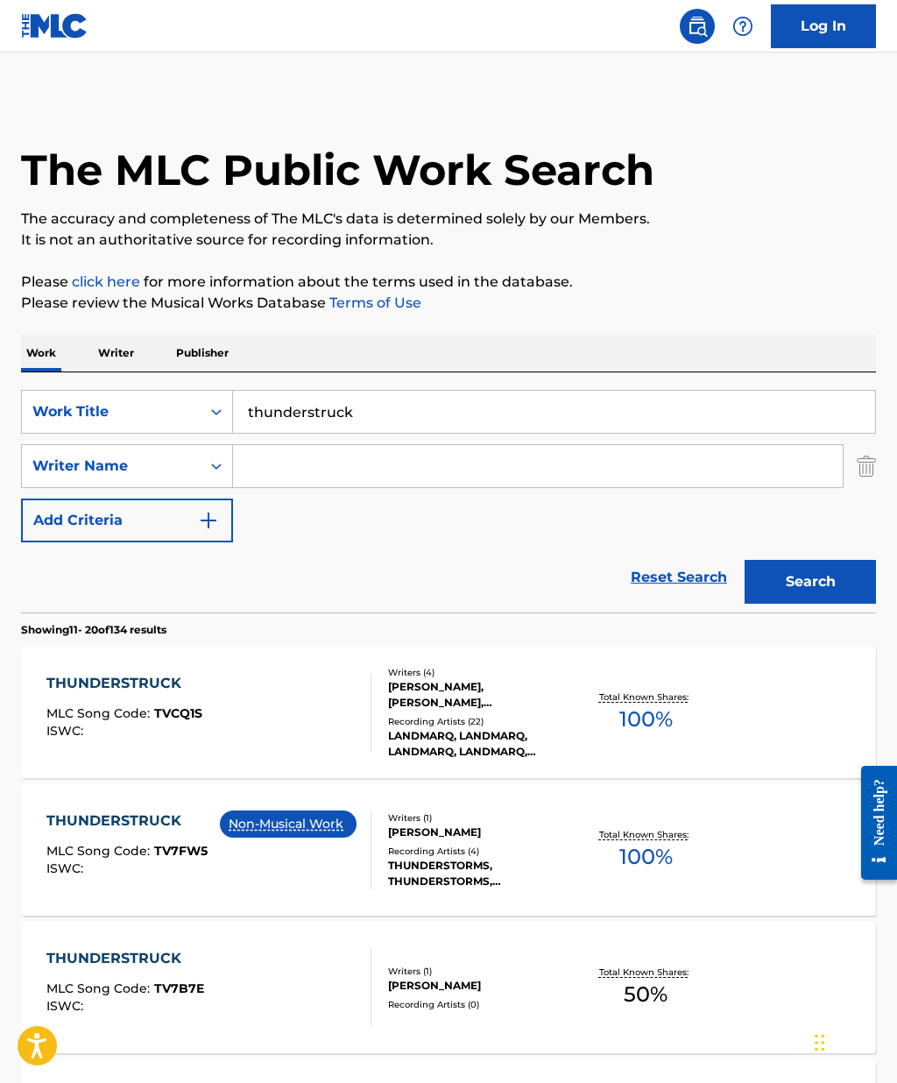
click at [335, 466] on input "Search Form" at bounding box center [538, 466] width 610 height 42
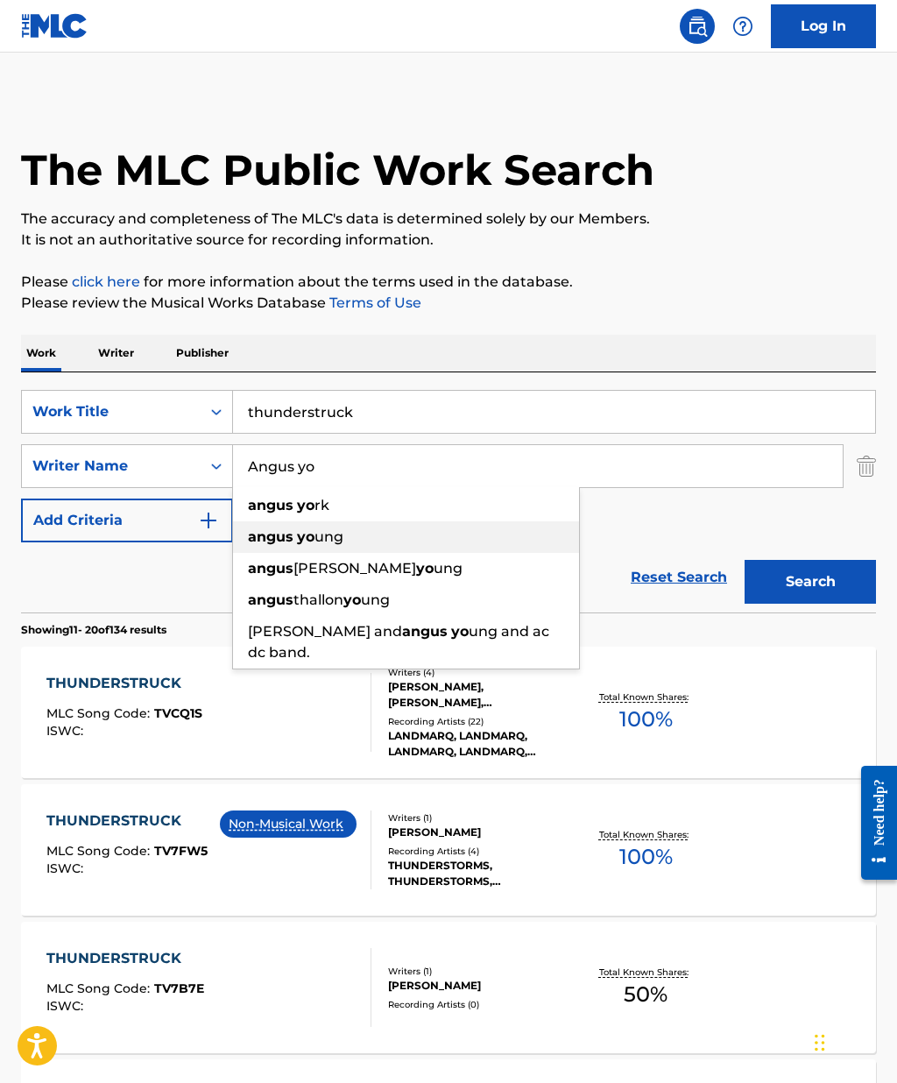
click at [344, 542] on div "angus yo ung" at bounding box center [406, 537] width 346 height 32
type input "angus young"
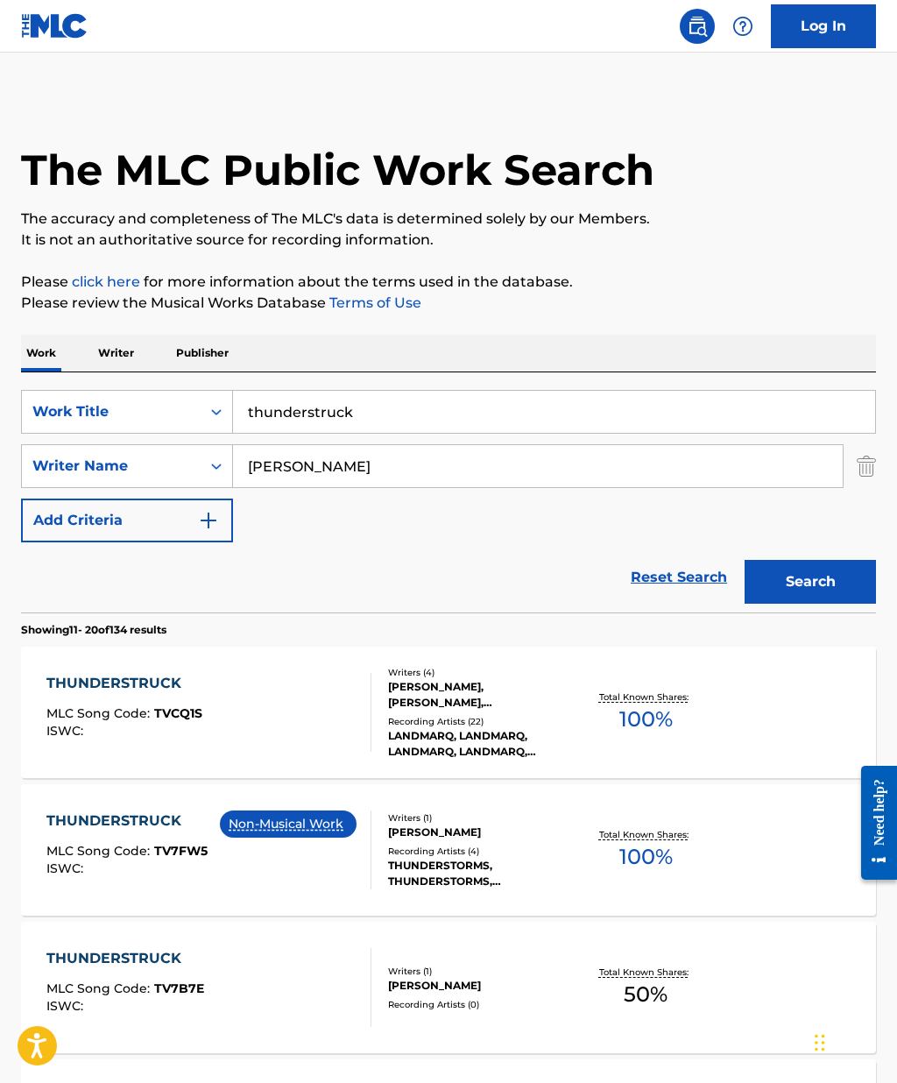
click at [823, 583] on button "Search" at bounding box center [810, 582] width 131 height 44
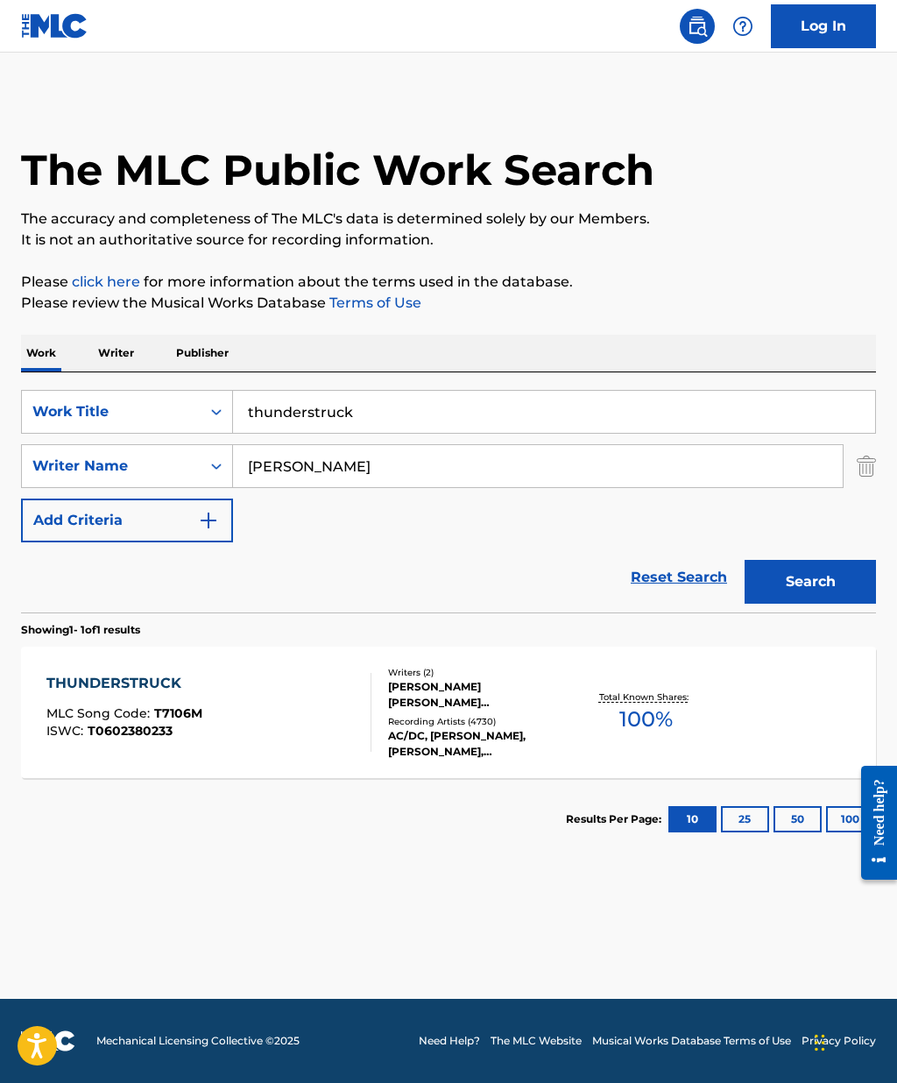
click at [152, 695] on div "THUNDERSTRUCK MLC Song Code : T7106M ISWC : T0602380233" at bounding box center [124, 712] width 156 height 79
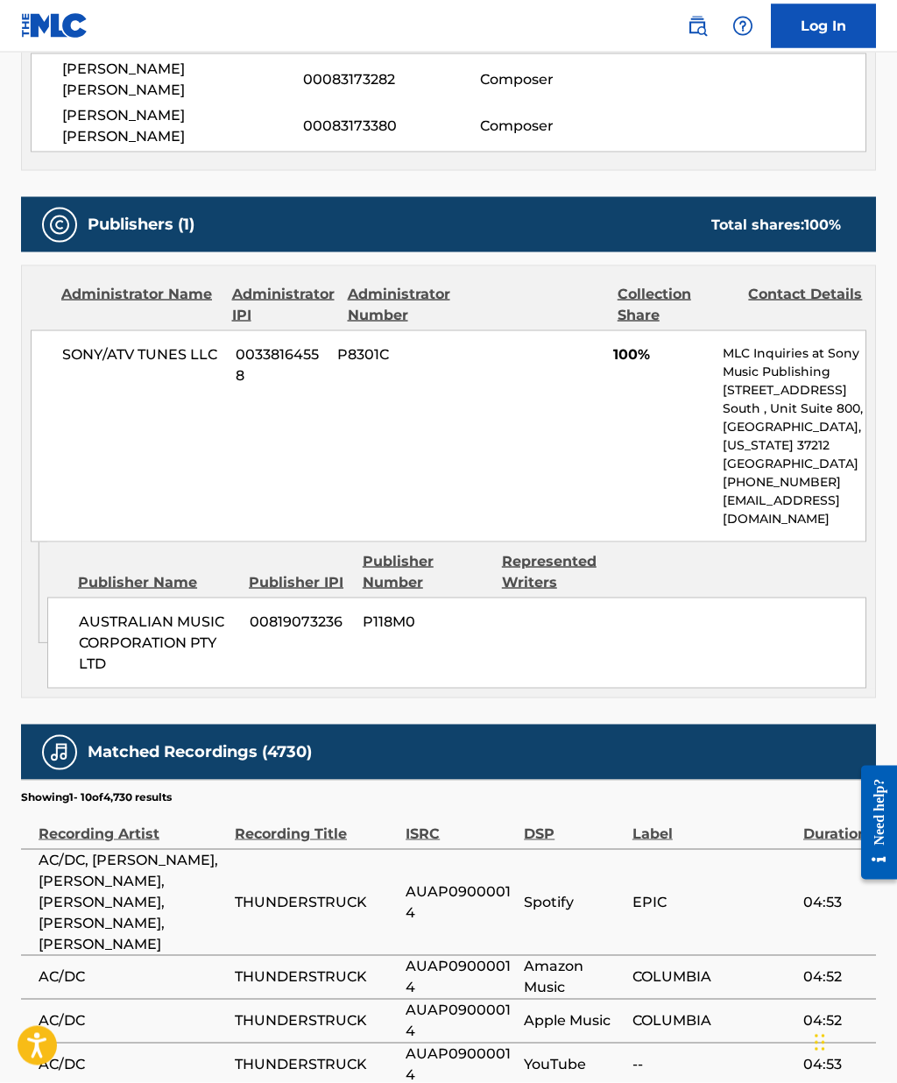
scroll to position [677, 0]
